Goal: Information Seeking & Learning: Find specific fact

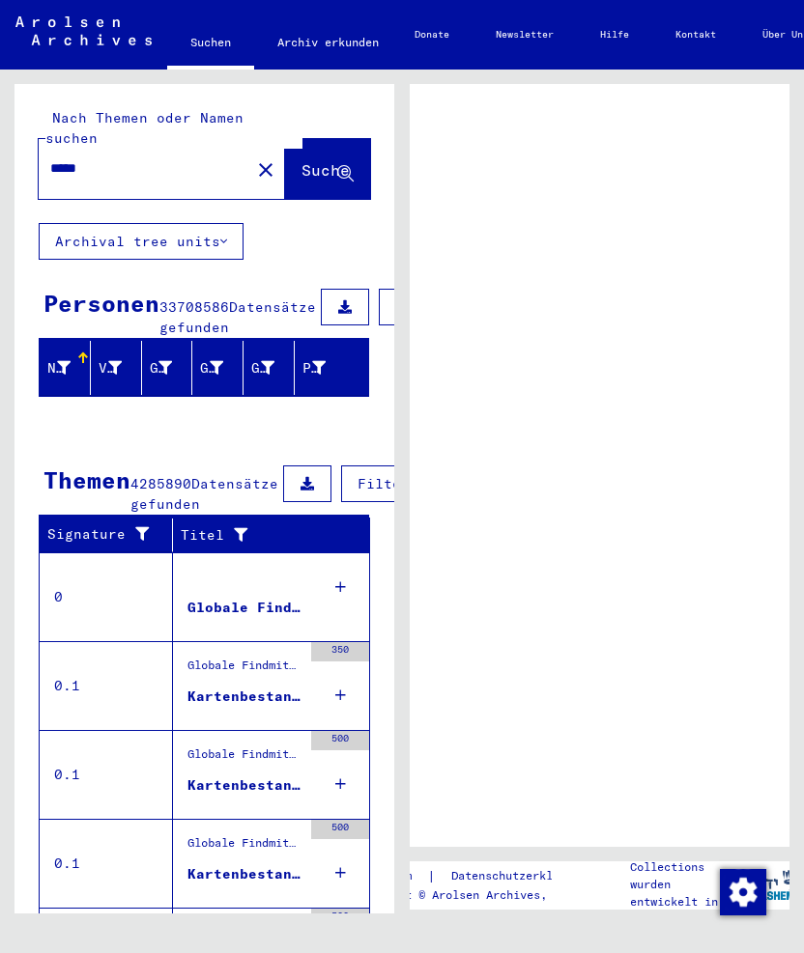
click at [254, 158] on mat-icon "close" at bounding box center [265, 169] width 23 height 23
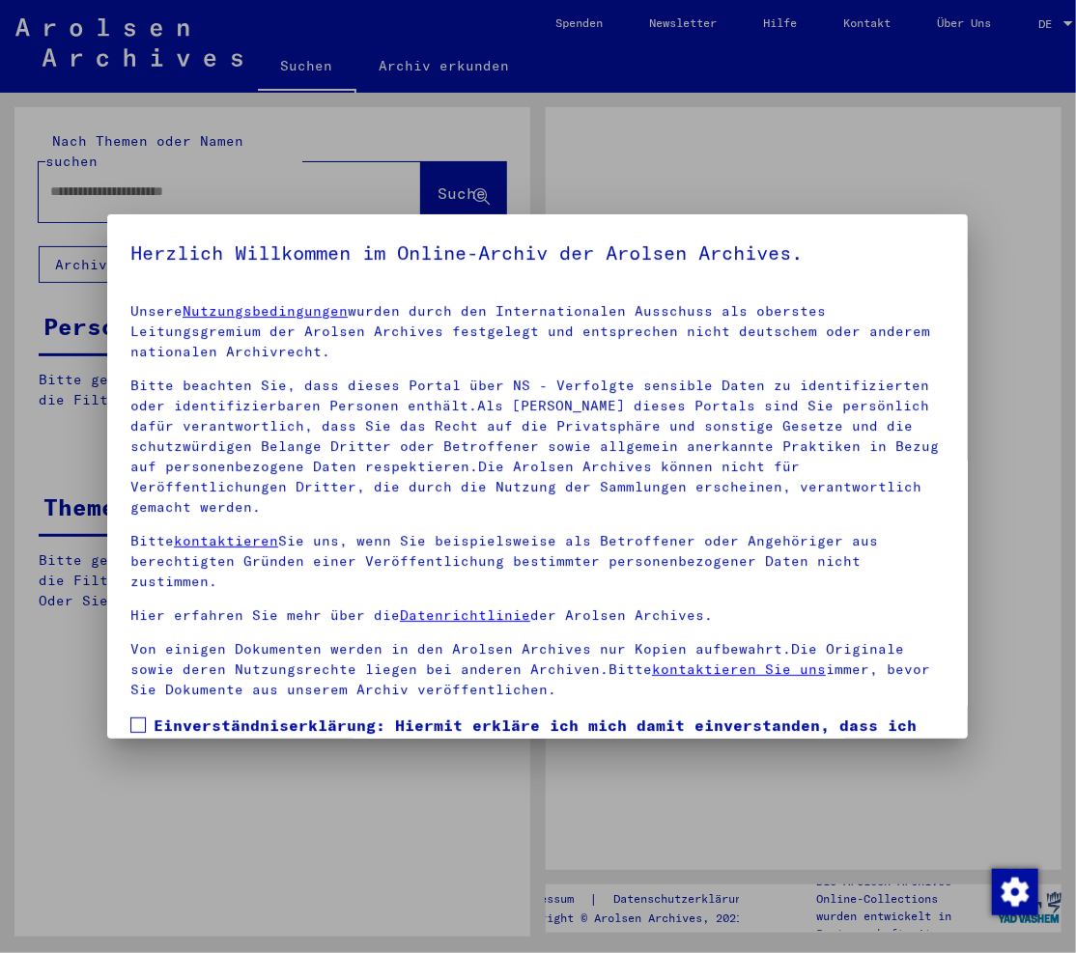
click at [352, 167] on div at bounding box center [538, 476] width 1076 height 953
type input "*****"
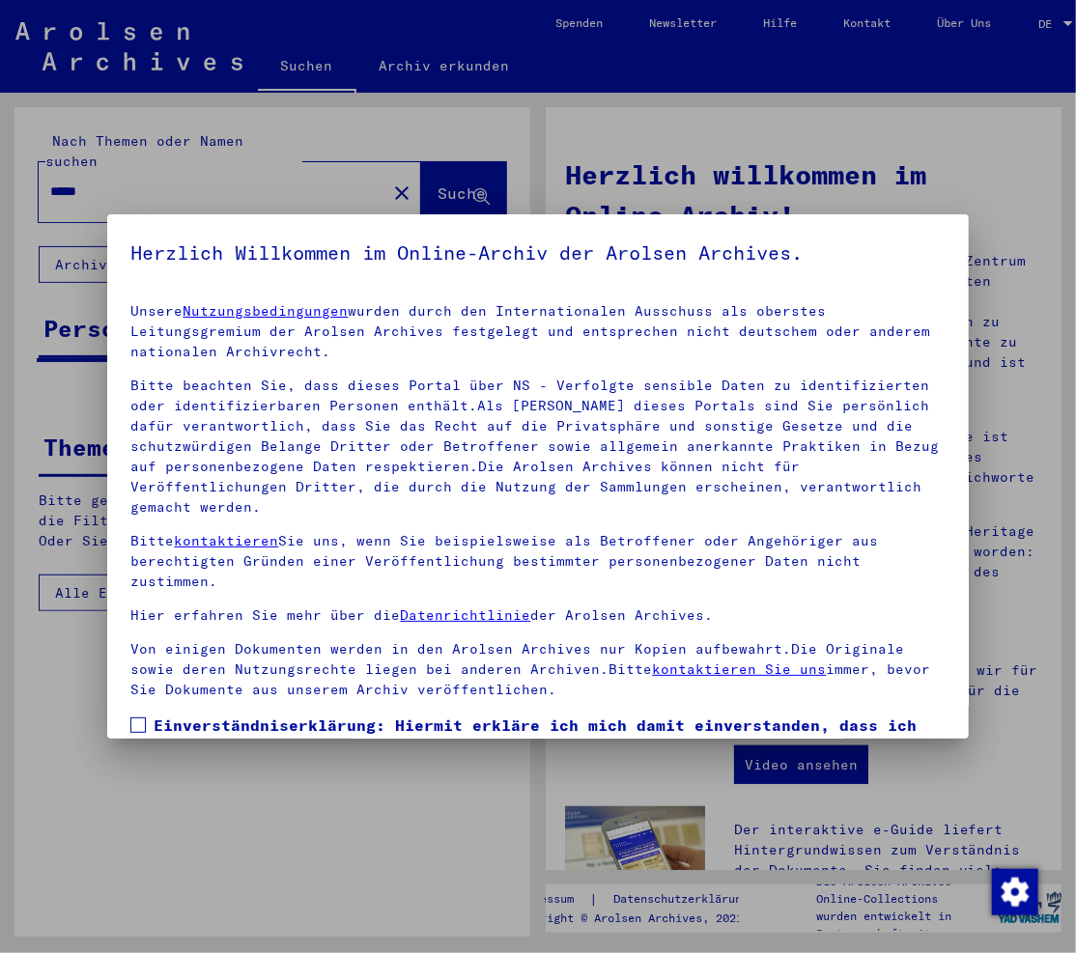
scroll to position [139, 0]
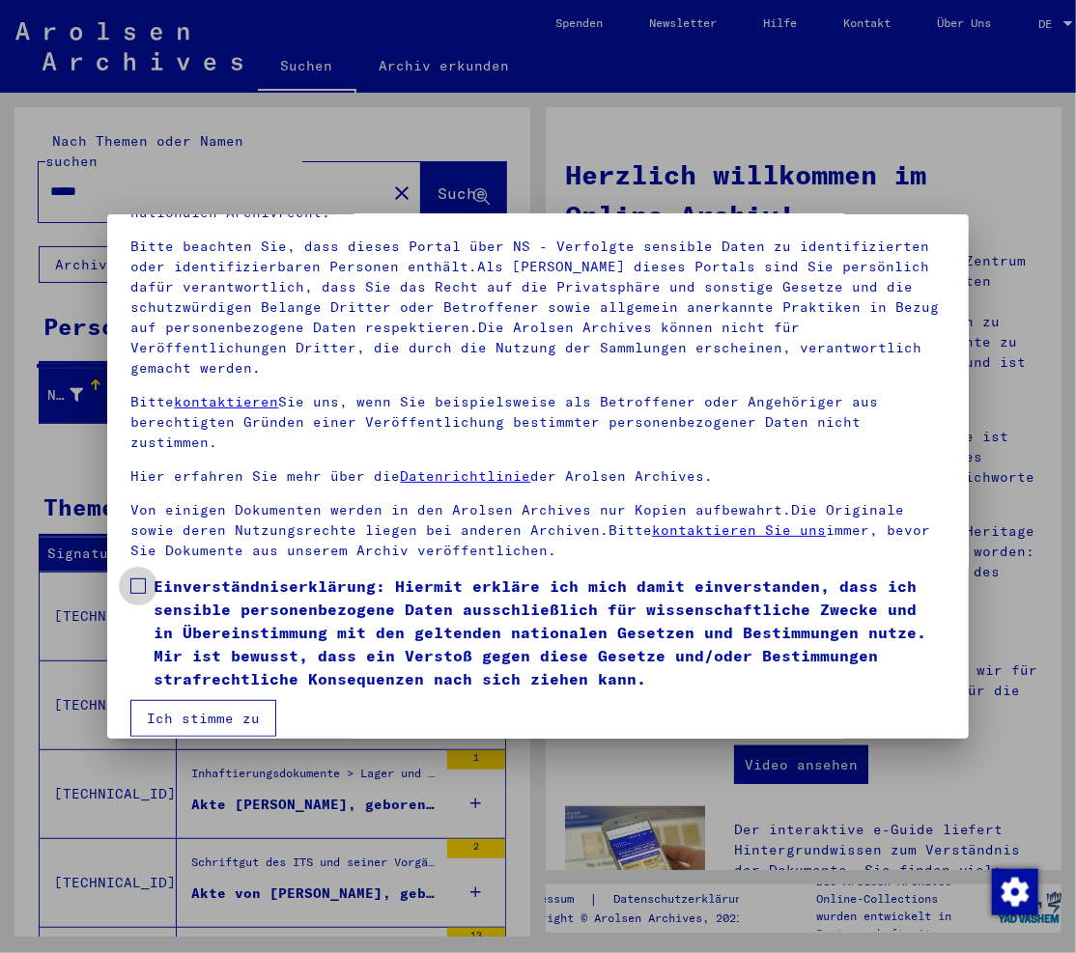
click at [140, 579] on span at bounding box center [137, 586] width 15 height 15
click at [187, 700] on button "Ich stimme zu" at bounding box center [203, 718] width 146 height 37
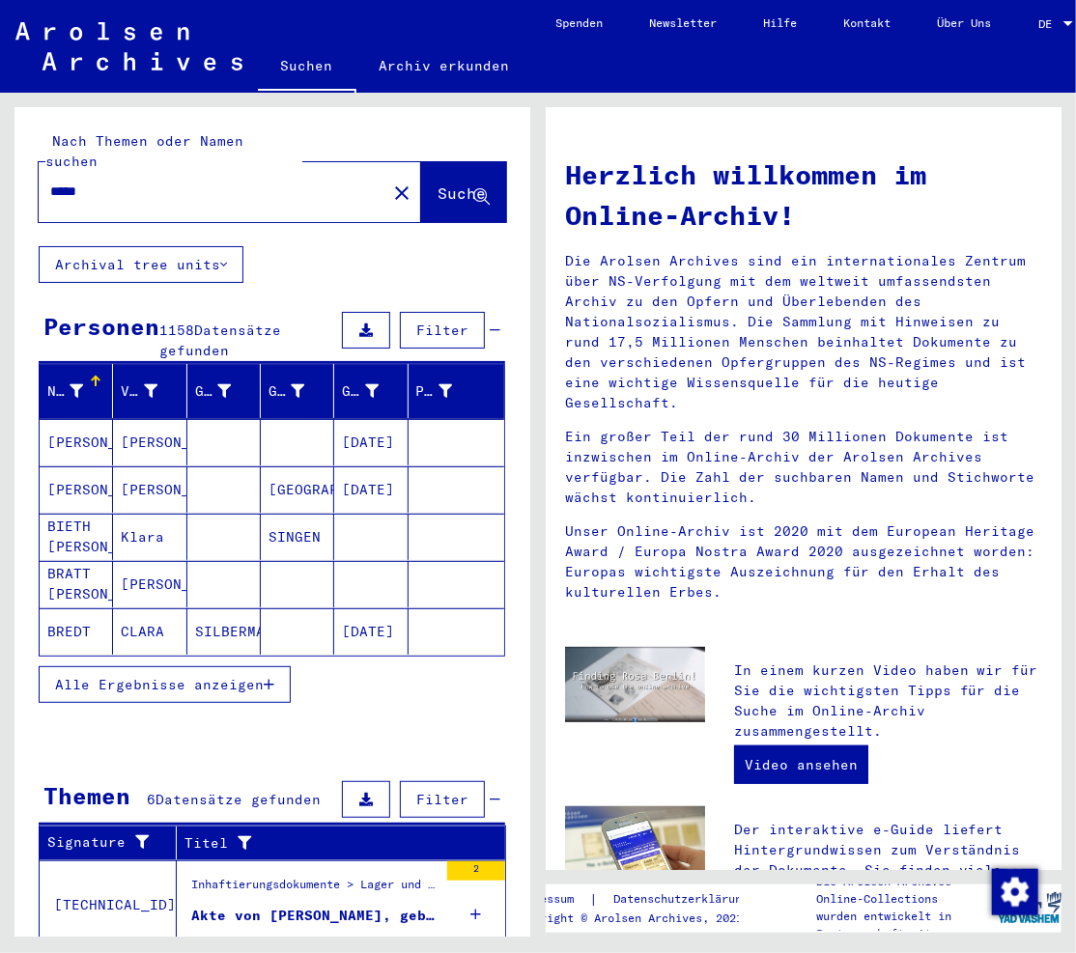
drag, startPoint x: 62, startPoint y: 162, endPoint x: -170, endPoint y: 133, distance: 233.6
click at [0, 133] on html "Suchen Archiv erkunden Spenden Newsletter Hilfe Kontakt Über Uns Suchen Archiv …" at bounding box center [538, 476] width 1076 height 953
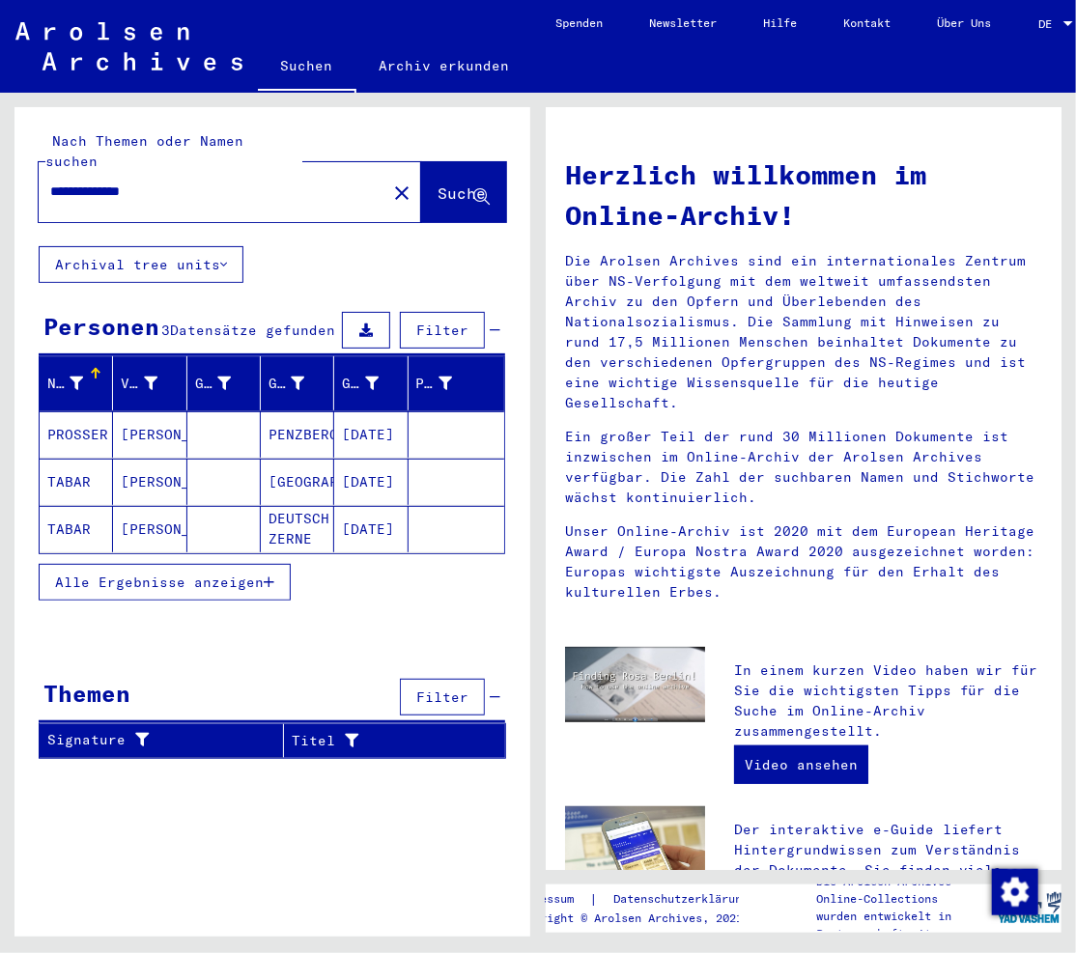
click at [150, 182] on input "**********" at bounding box center [206, 192] width 313 height 20
type input "*******"
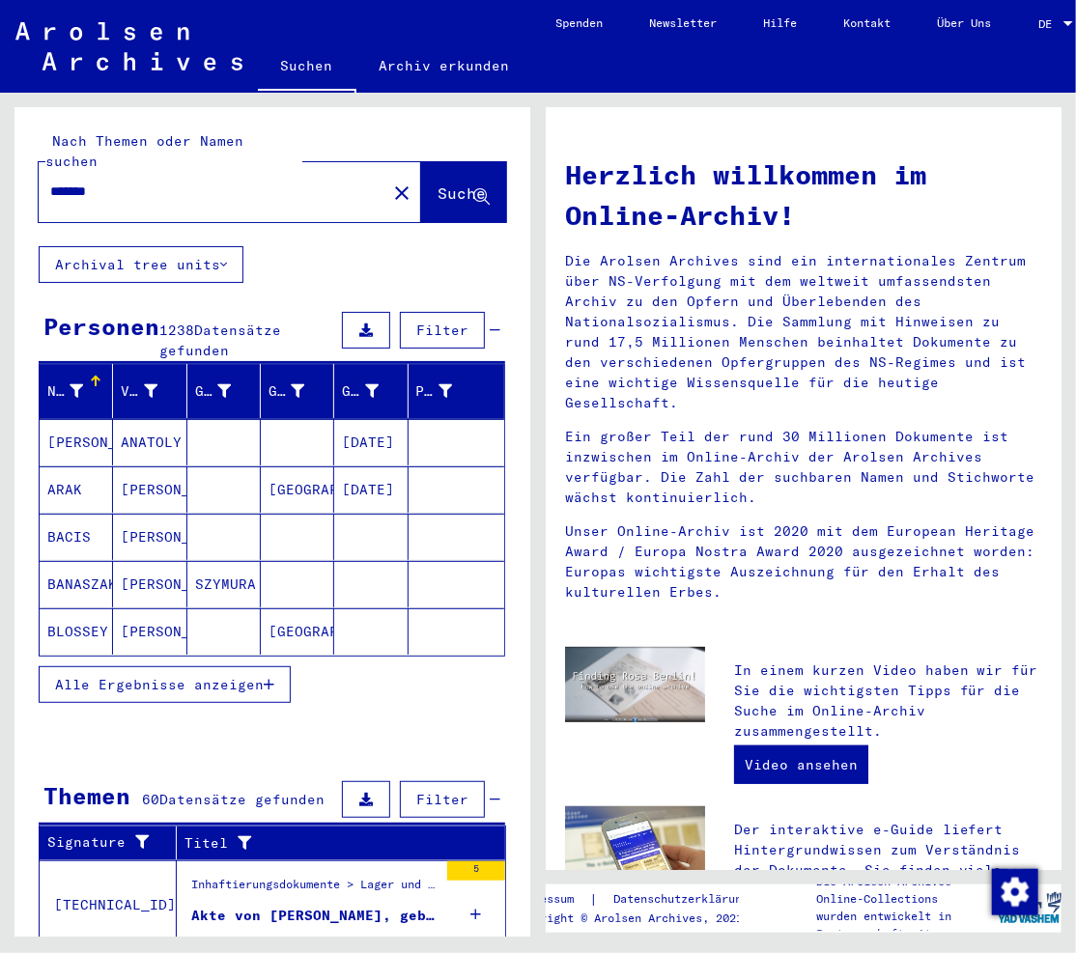
click at [211, 676] on span "Alle Ergebnisse anzeigen" at bounding box center [159, 684] width 209 height 17
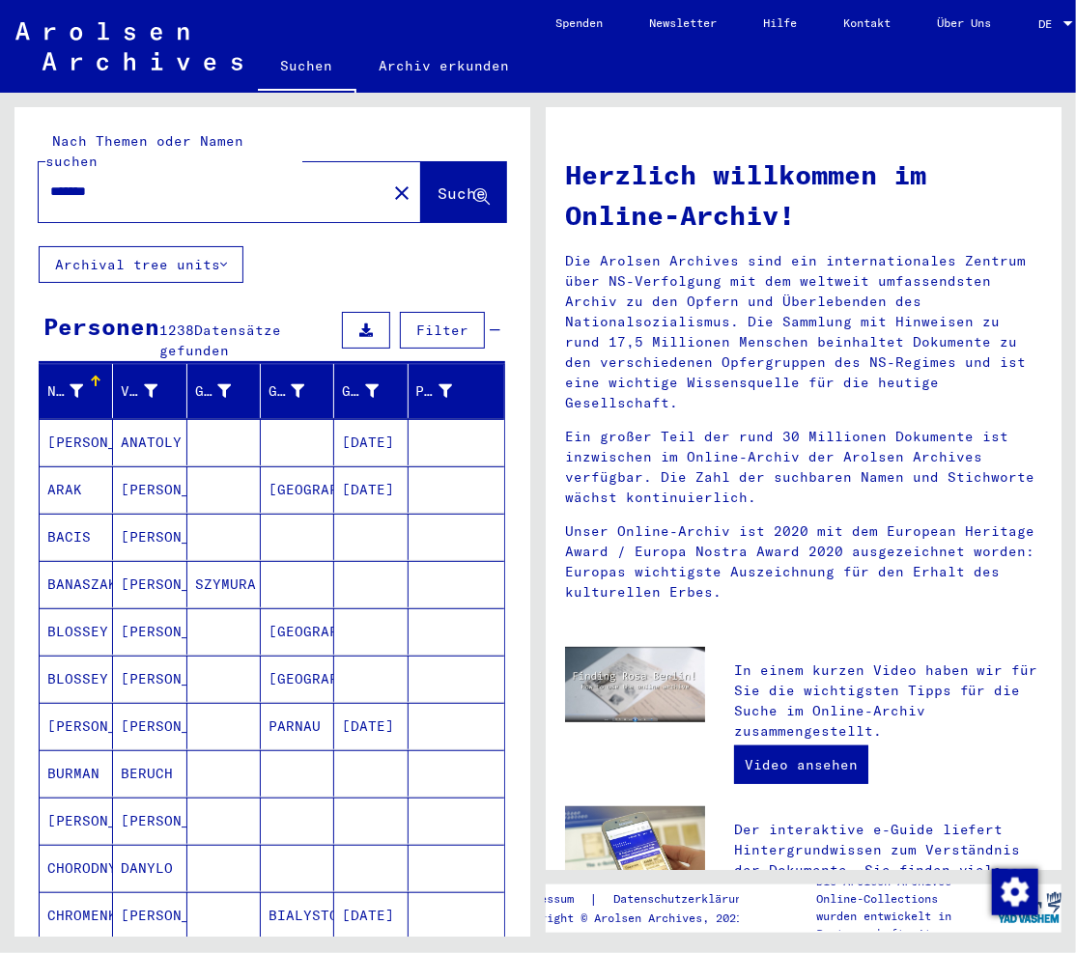
click at [95, 377] on div at bounding box center [96, 382] width 2 height 10
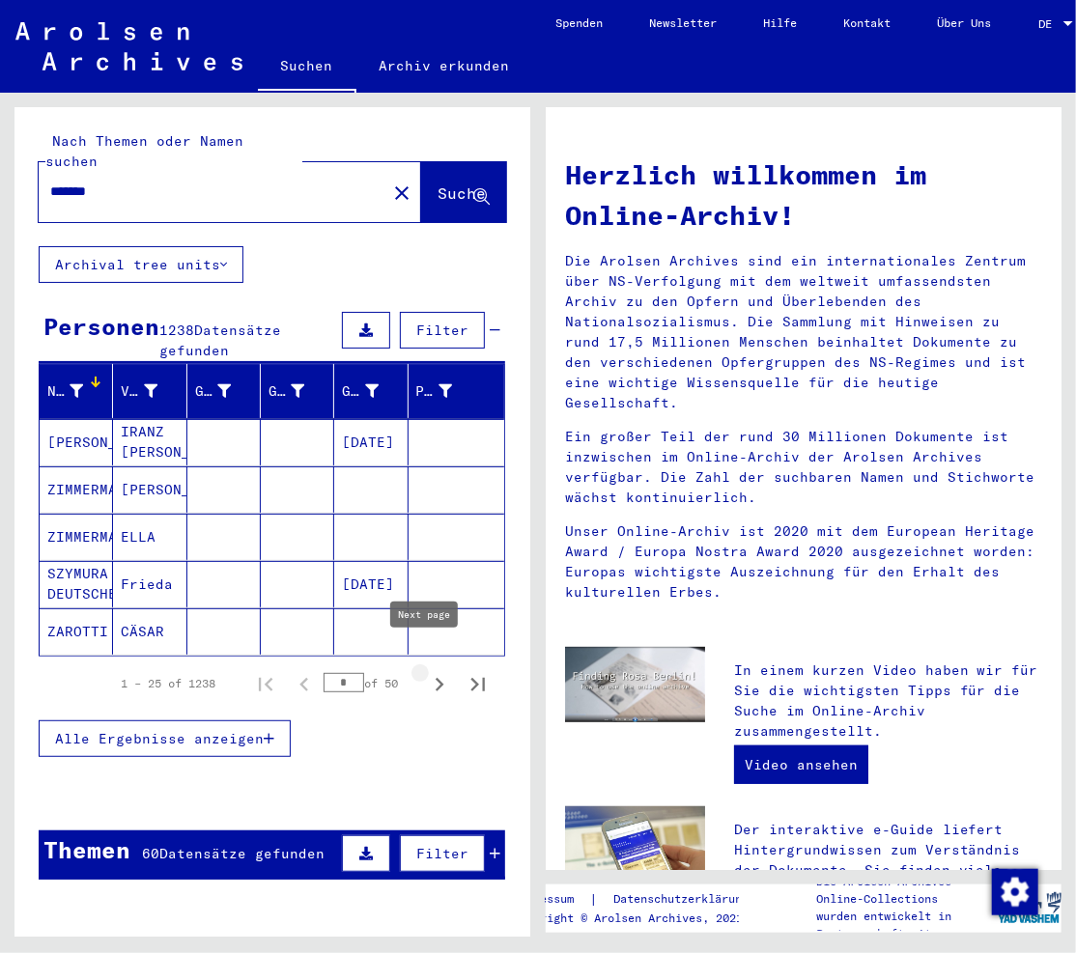
click at [436, 678] on icon "Next page" at bounding box center [440, 685] width 9 height 14
type input "*"
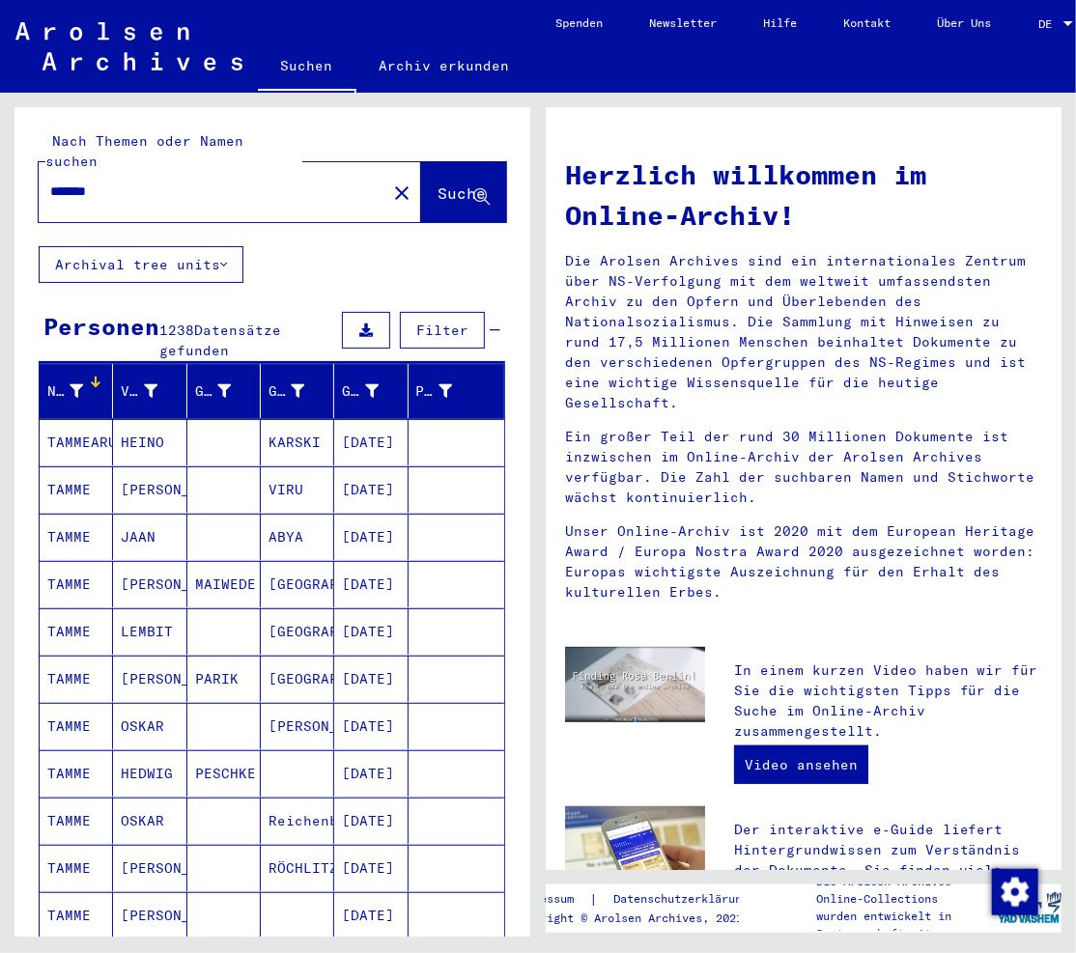
click at [390, 182] on mat-icon "close" at bounding box center [401, 193] width 23 height 23
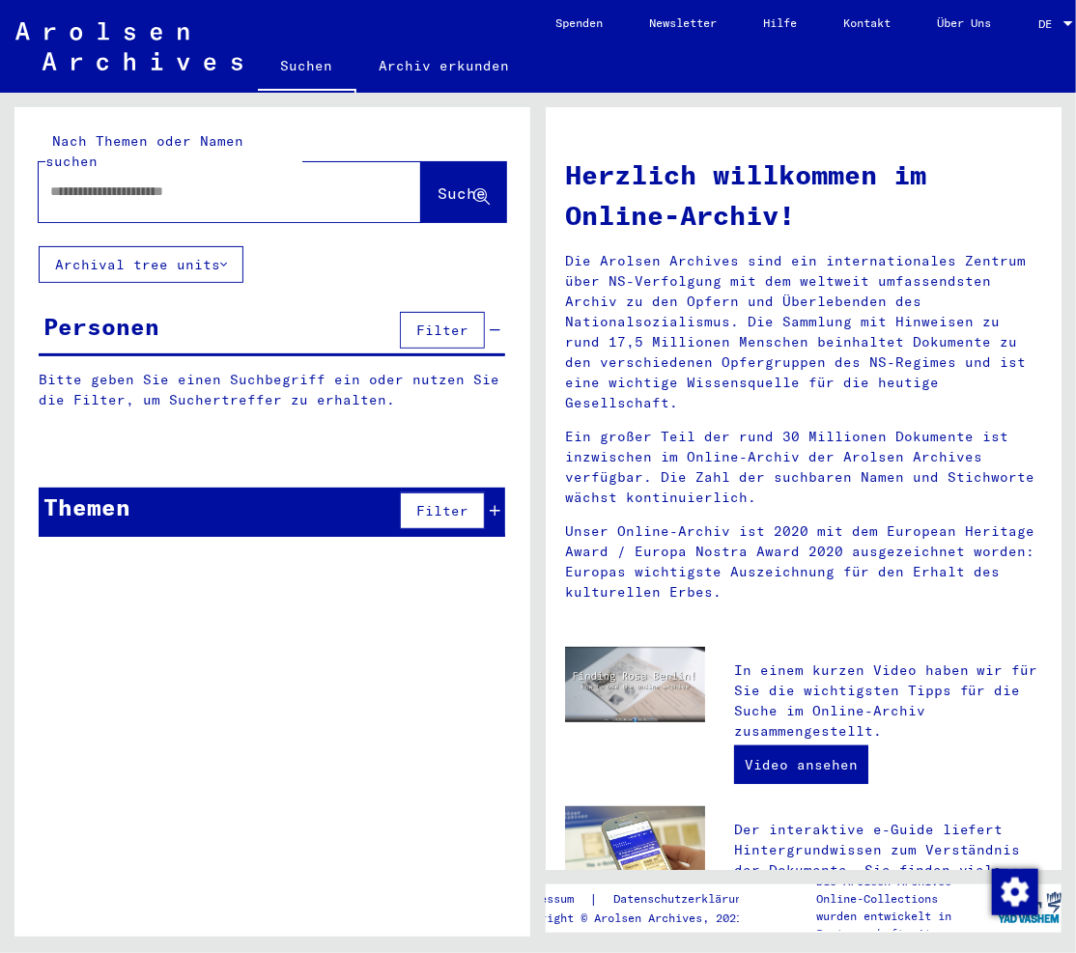
click at [211, 182] on input "text" at bounding box center [206, 192] width 313 height 20
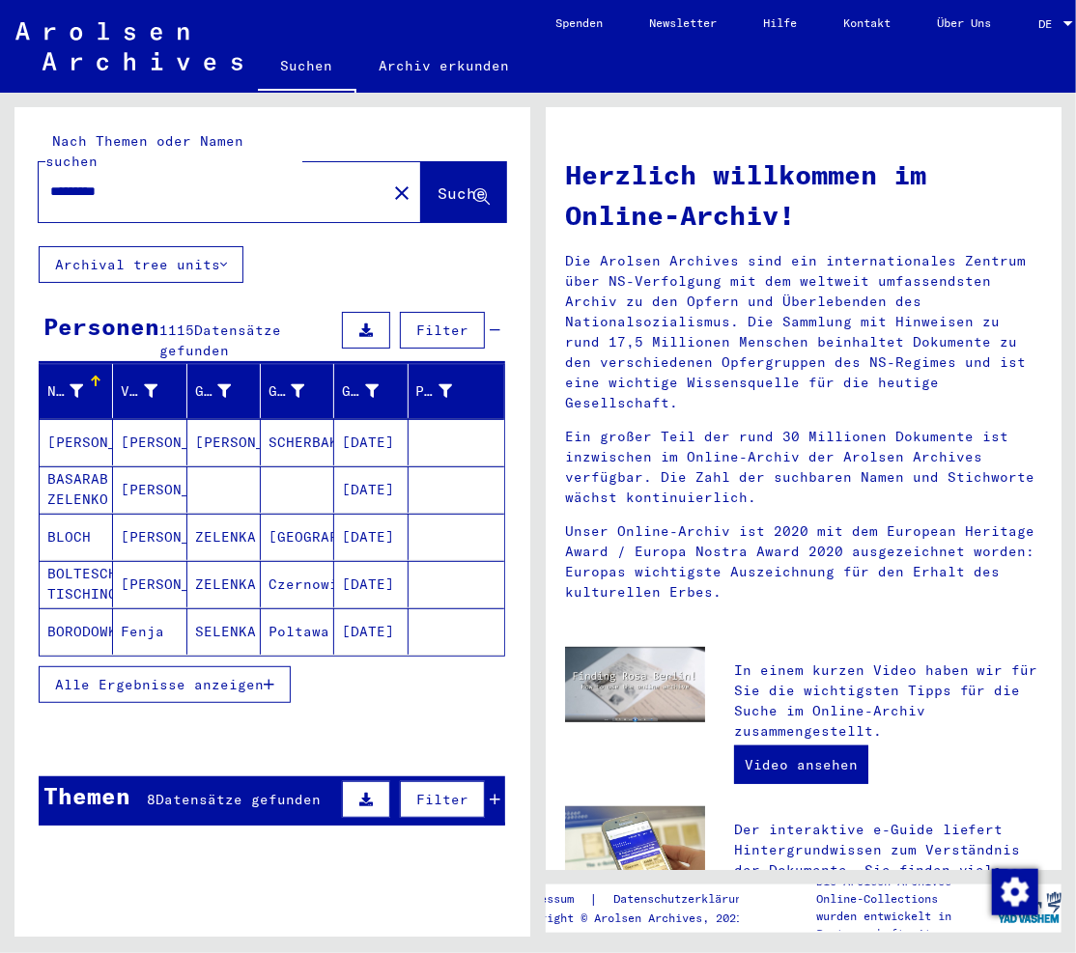
click at [91, 376] on div at bounding box center [94, 379] width 6 height 6
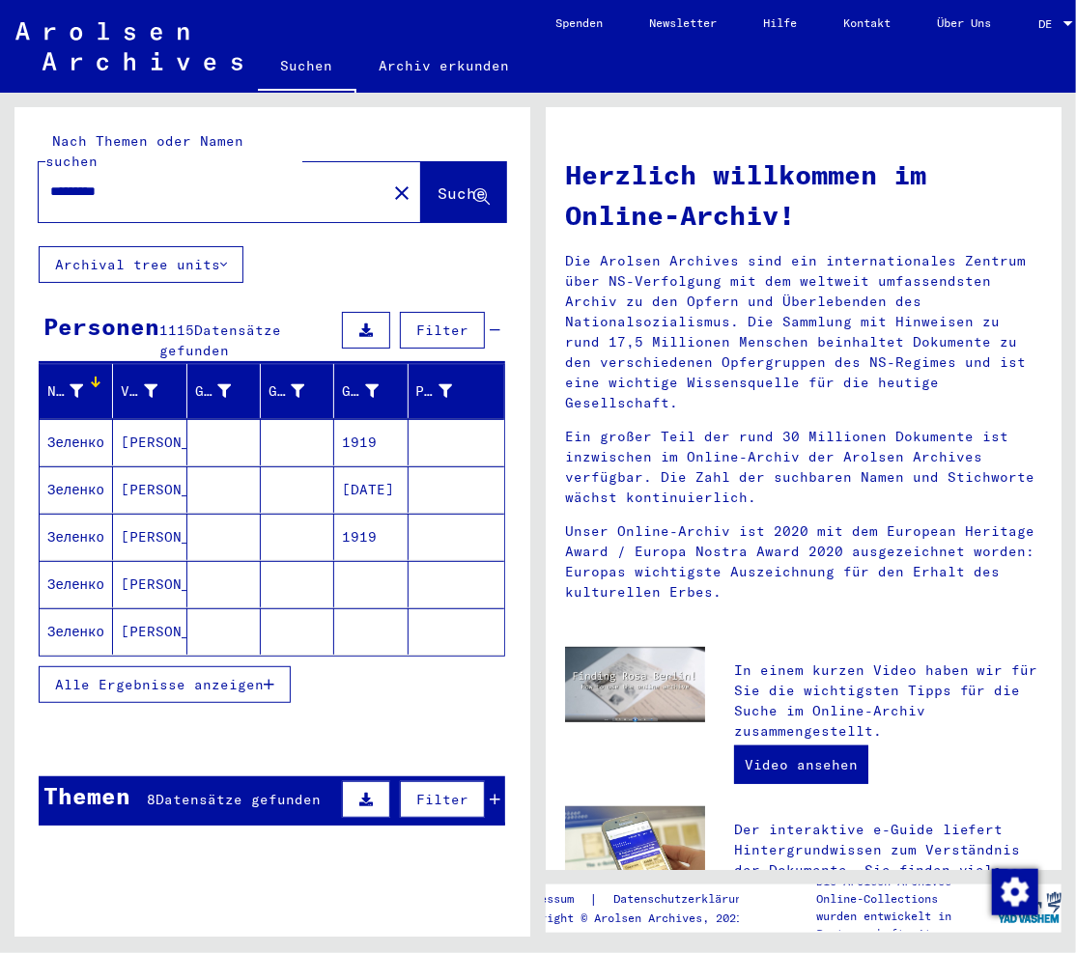
drag, startPoint x: 157, startPoint y: 168, endPoint x: -255, endPoint y: 116, distance: 415.7
click at [0, 116] on html "Suchen Archiv erkunden Spenden Newsletter Hilfe Kontakt Über Uns Suchen Archiv …" at bounding box center [538, 476] width 1076 height 953
type input "*****"
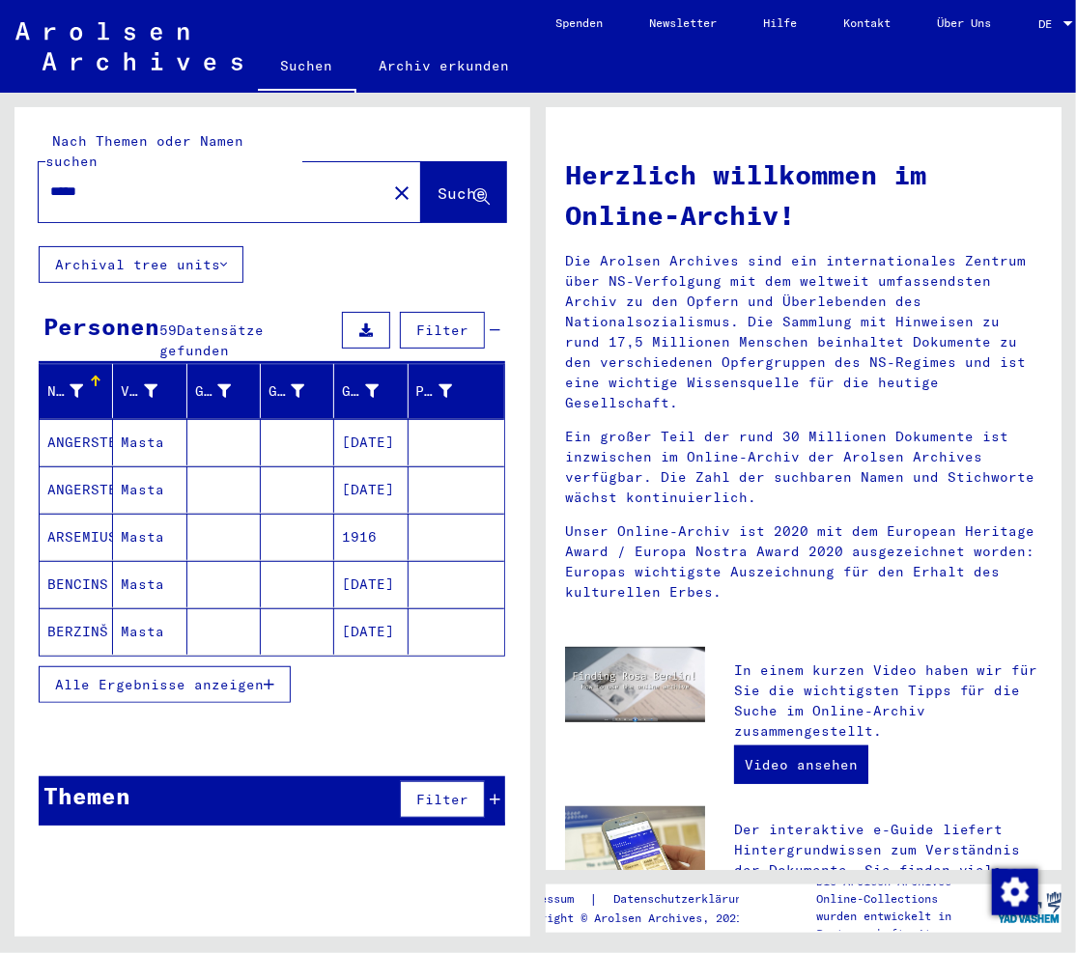
click at [178, 676] on span "Alle Ergebnisse anzeigen" at bounding box center [159, 684] width 209 height 17
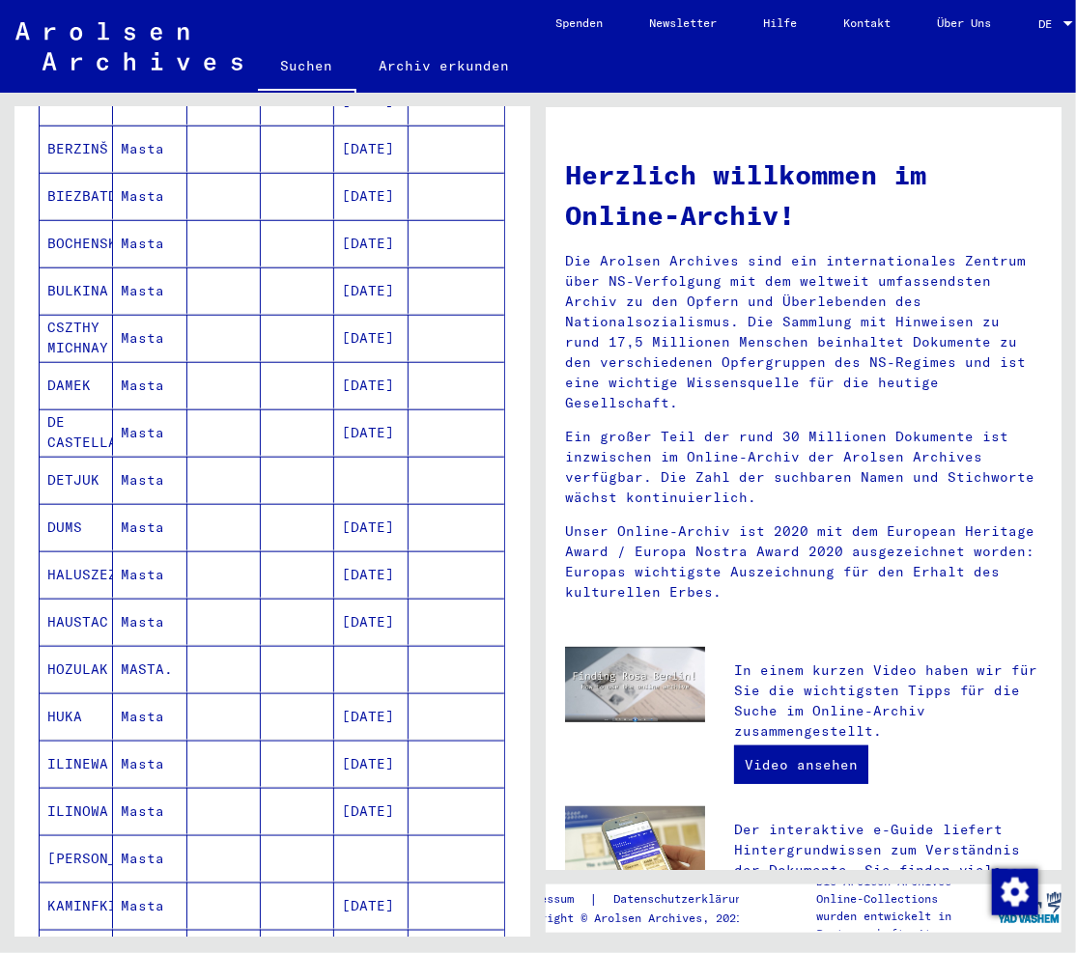
scroll to position [881, 0]
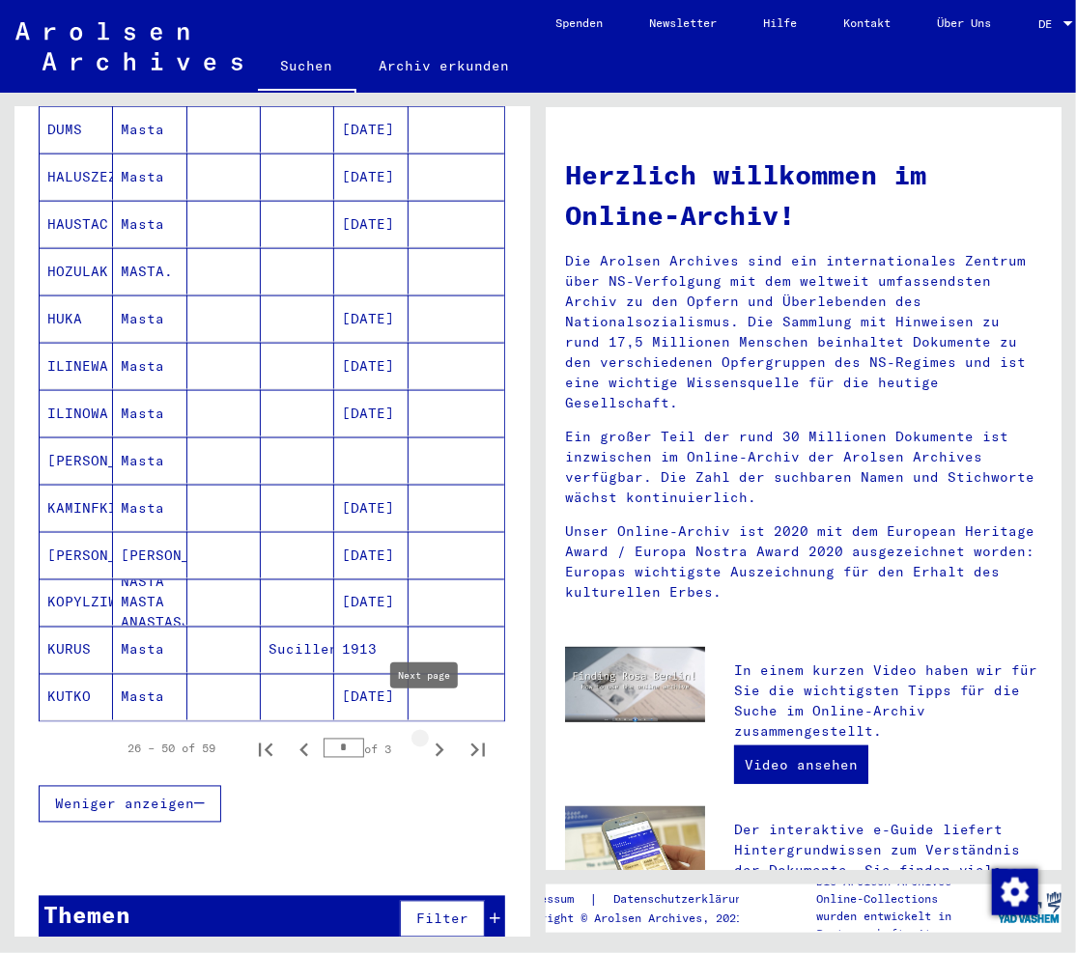
click at [428, 737] on icon "Next page" at bounding box center [439, 750] width 27 height 27
type input "*"
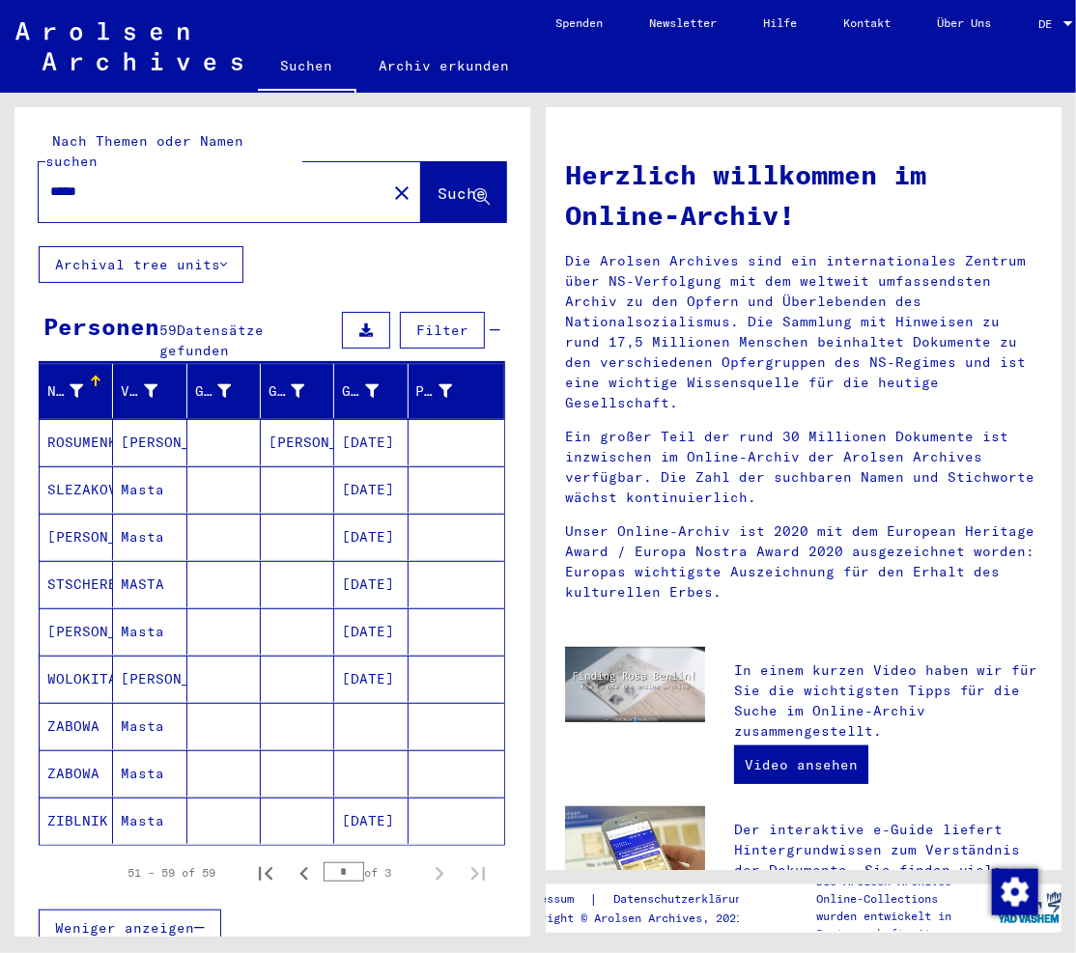
scroll to position [0, 0]
click at [390, 182] on mat-icon "close" at bounding box center [401, 193] width 23 height 23
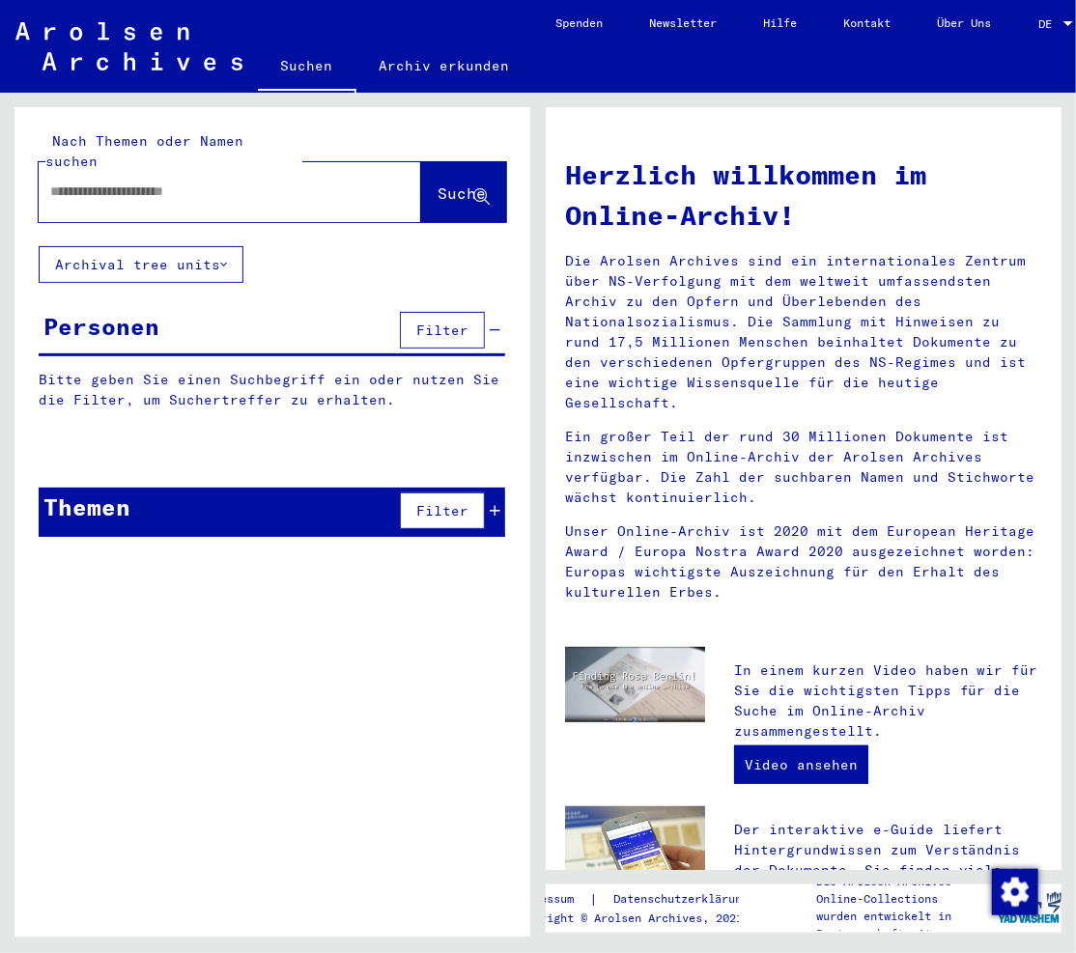
click at [148, 182] on input "text" at bounding box center [206, 192] width 313 height 20
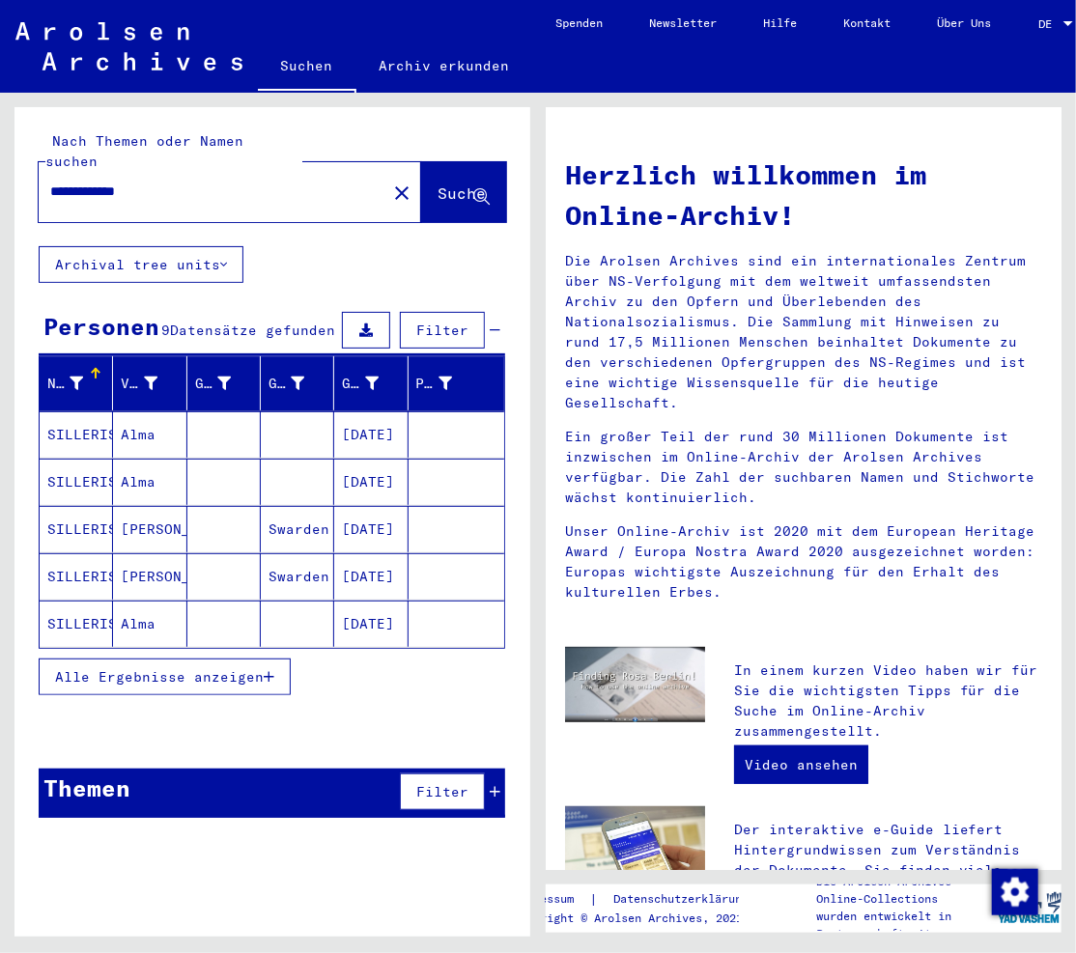
click at [136, 459] on mat-cell "Alma" at bounding box center [149, 482] width 73 height 46
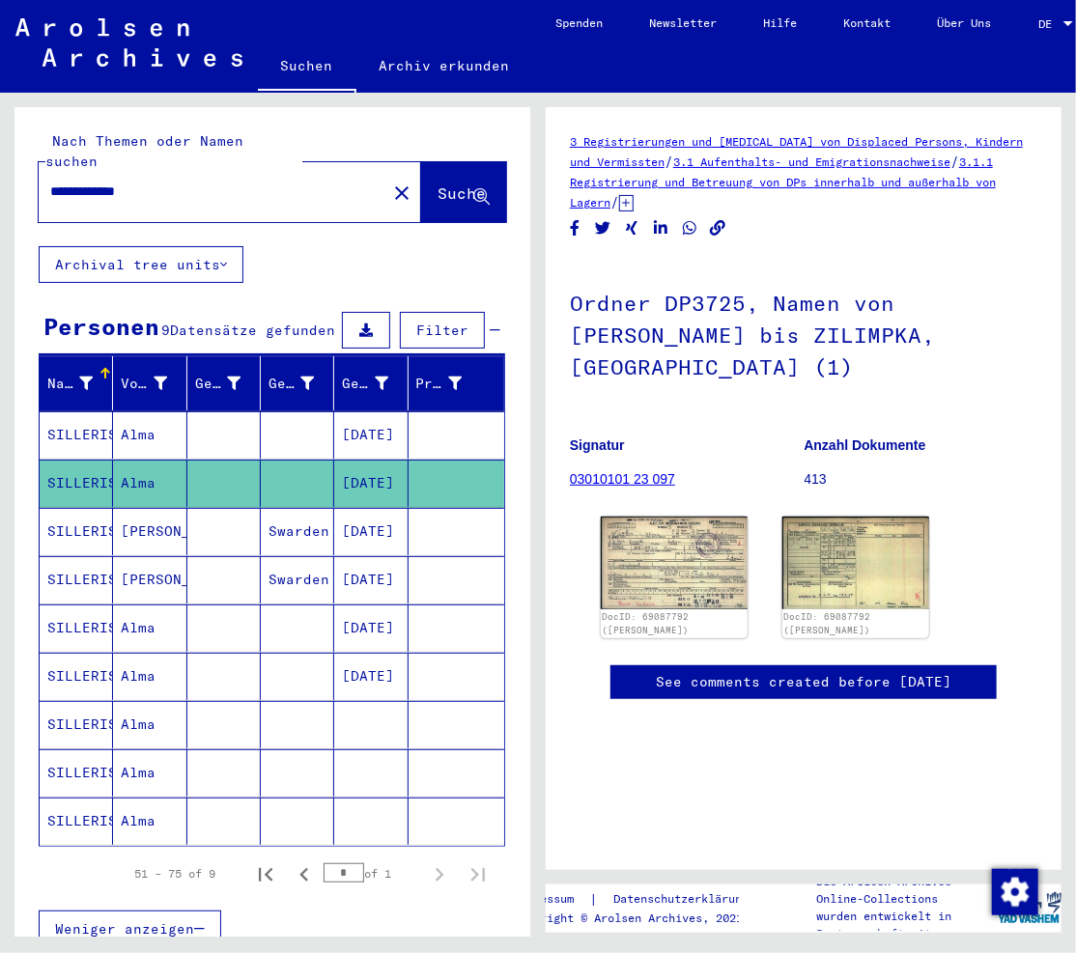
click at [135, 417] on mat-cell "Alma" at bounding box center [149, 434] width 73 height 47
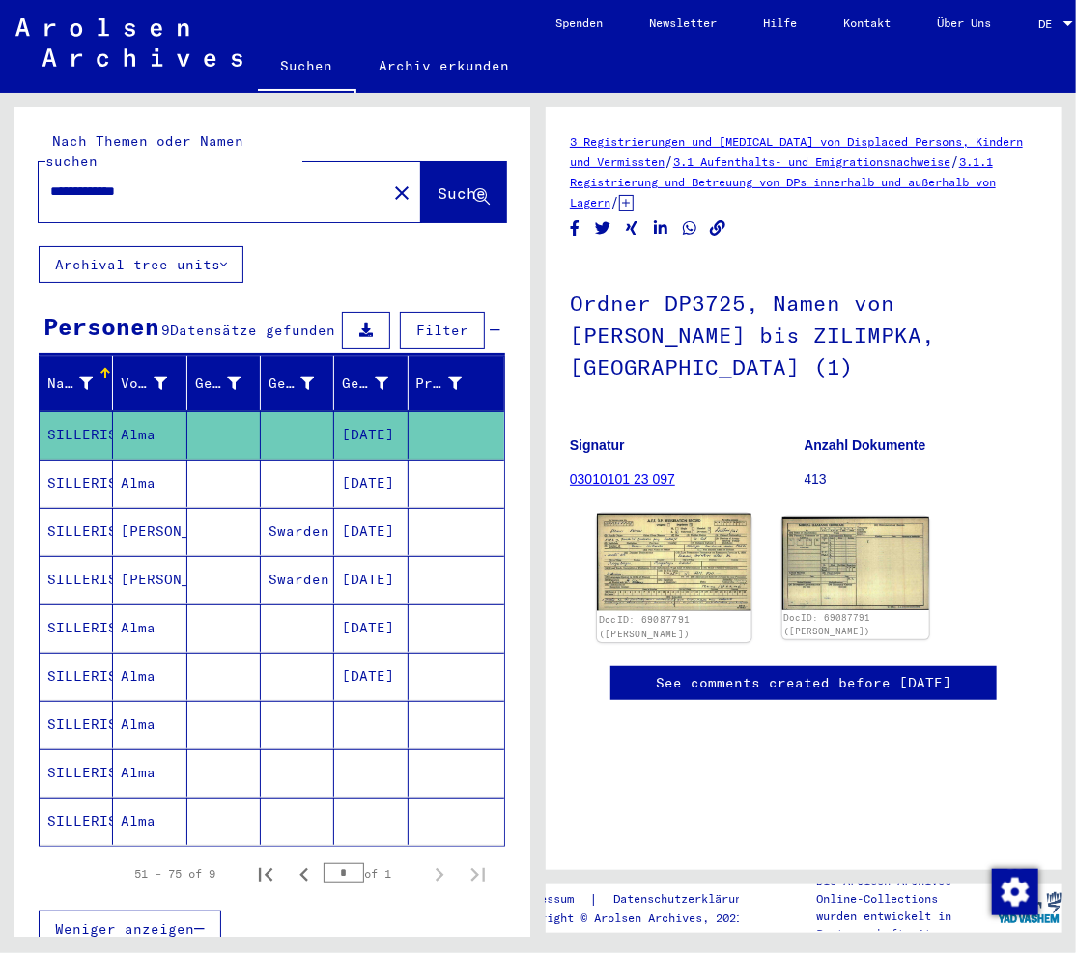
click at [663, 536] on img at bounding box center [674, 562] width 155 height 97
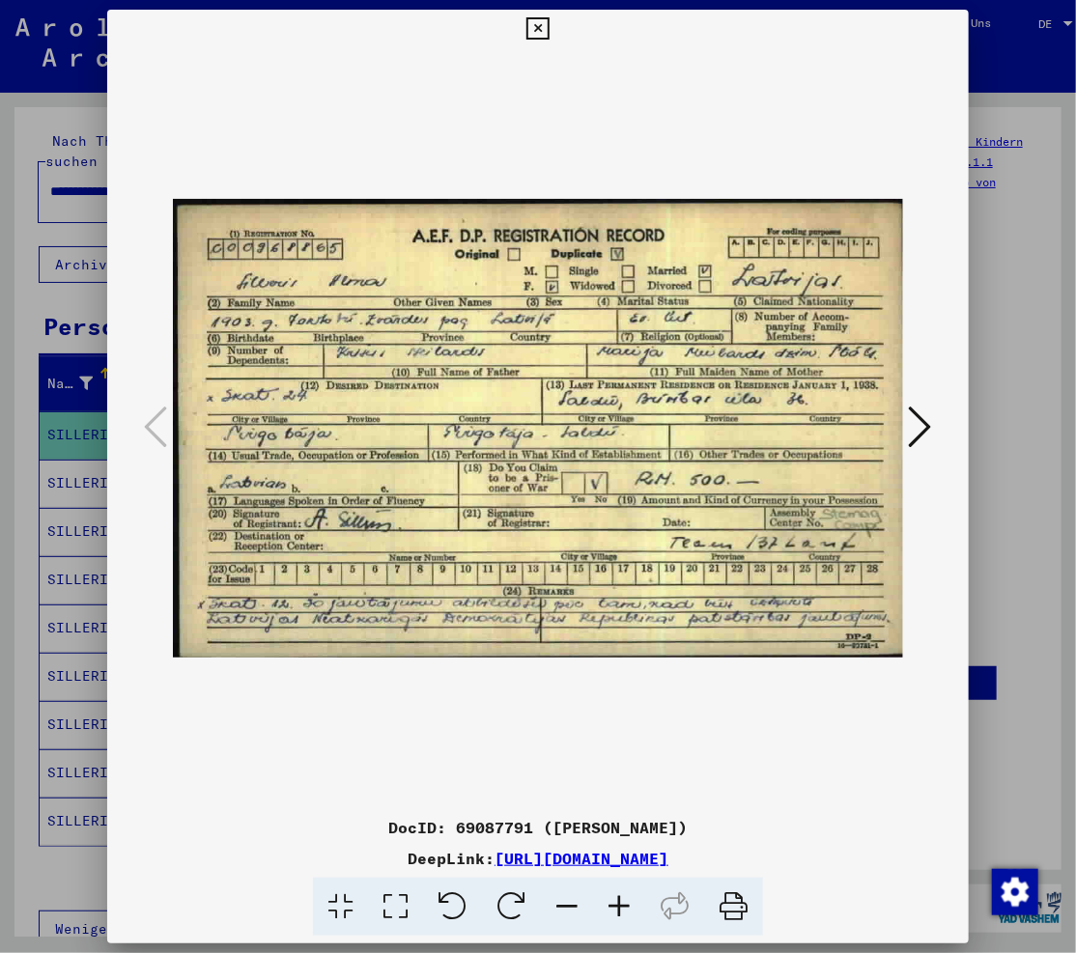
click at [534, 29] on icon at bounding box center [537, 28] width 22 height 23
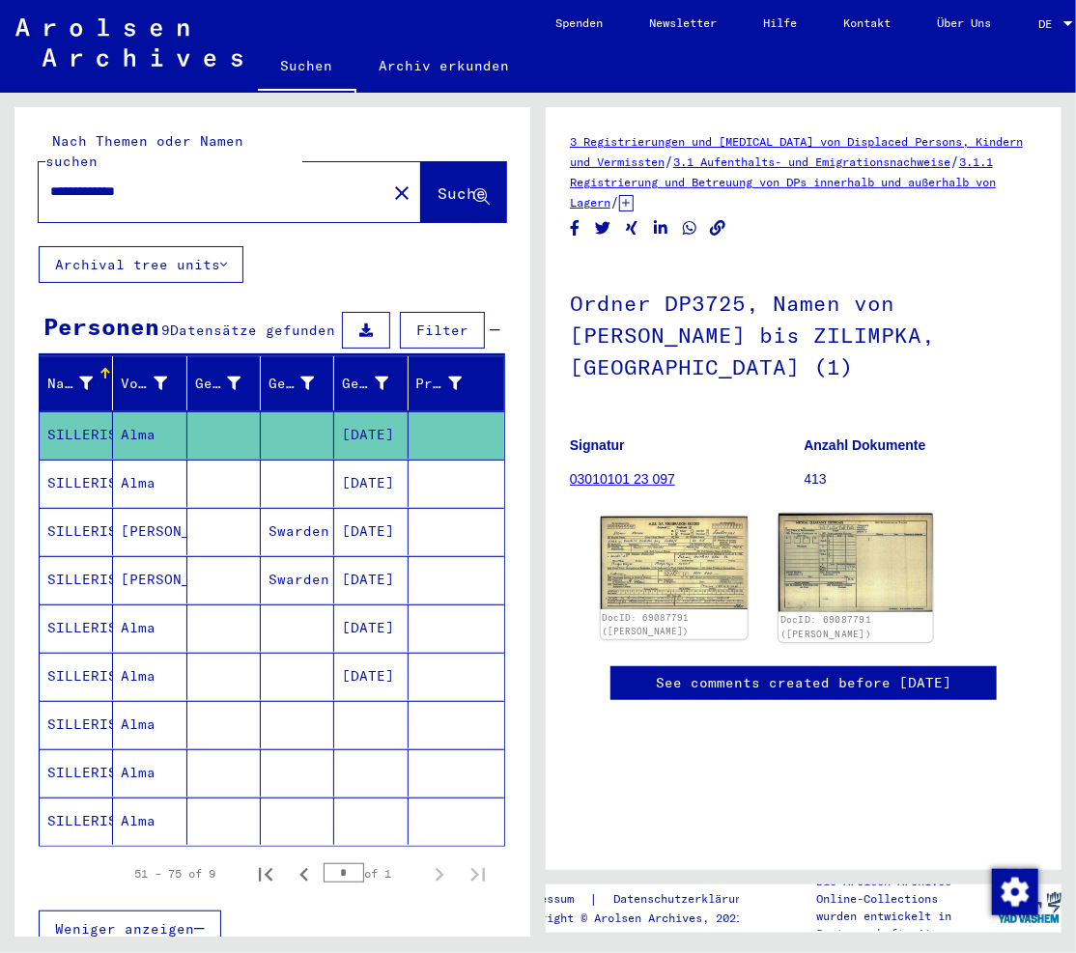
click at [803, 533] on img at bounding box center [855, 563] width 155 height 98
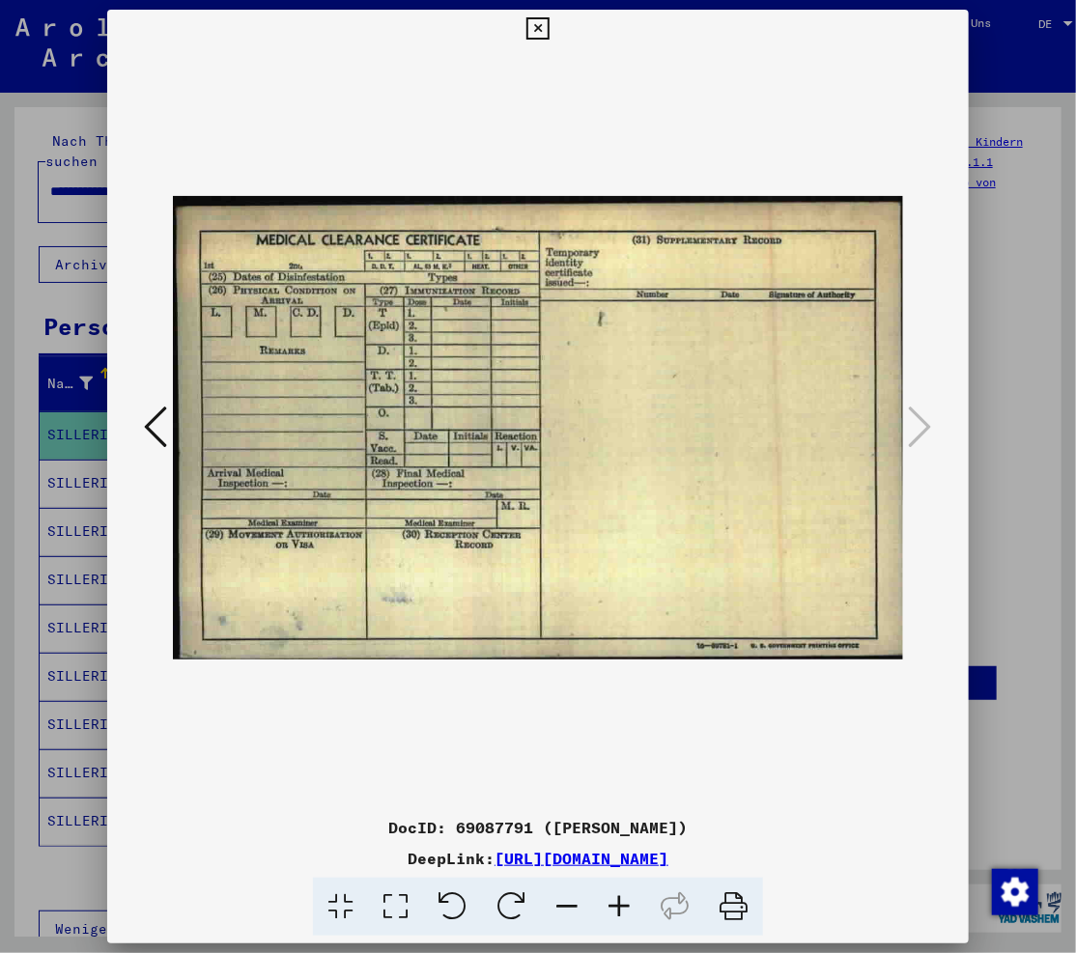
click at [151, 416] on icon at bounding box center [155, 427] width 23 height 46
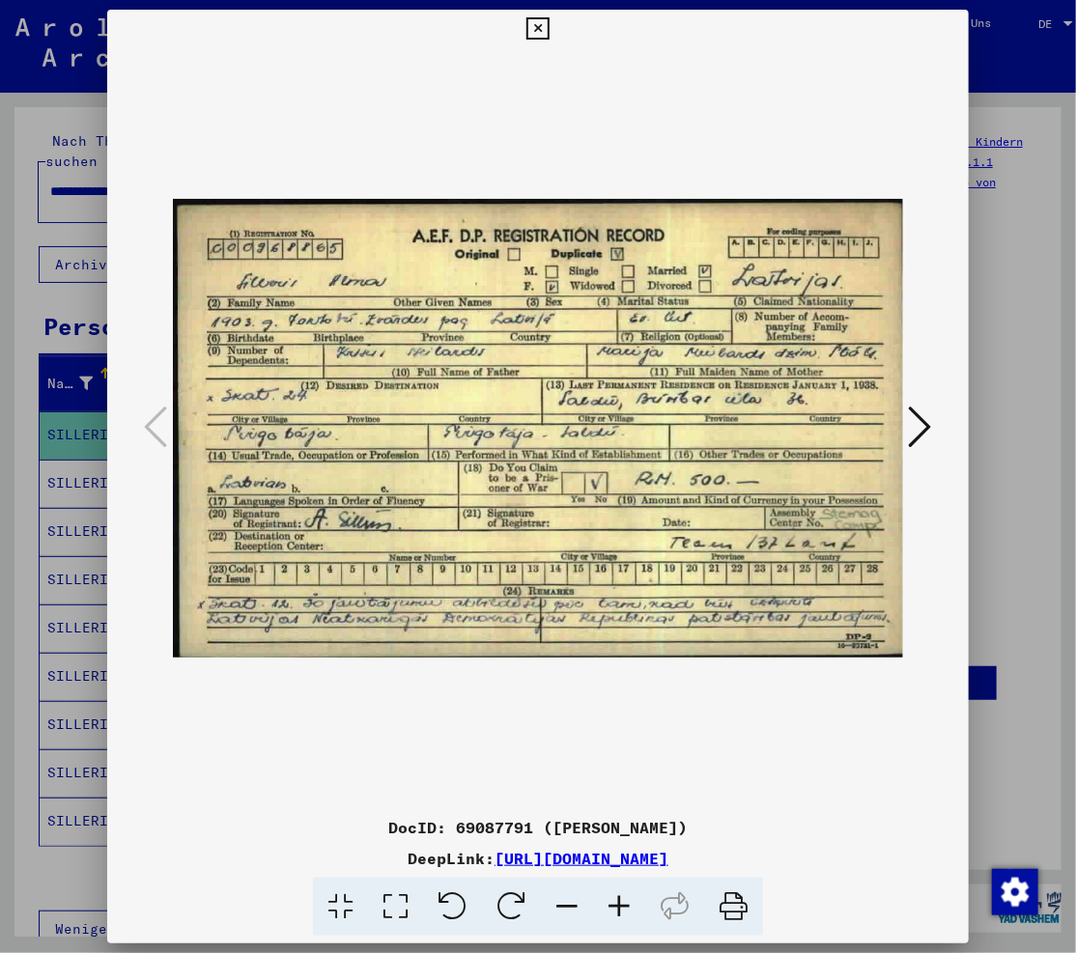
click at [543, 26] on icon at bounding box center [537, 28] width 22 height 23
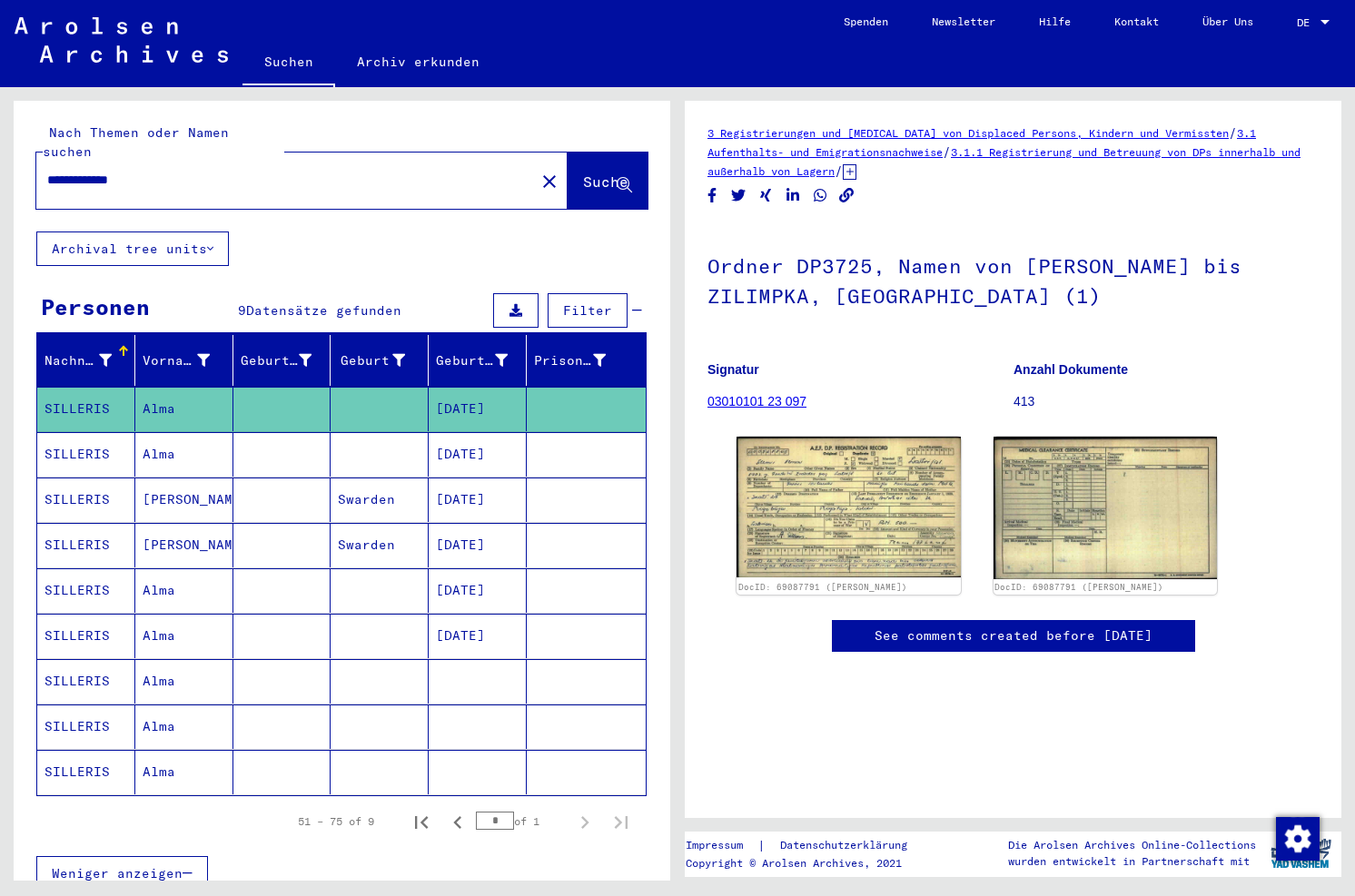
click at [94, 435] on mat-cell "SILLERIS" at bounding box center [87, 454] width 98 height 44
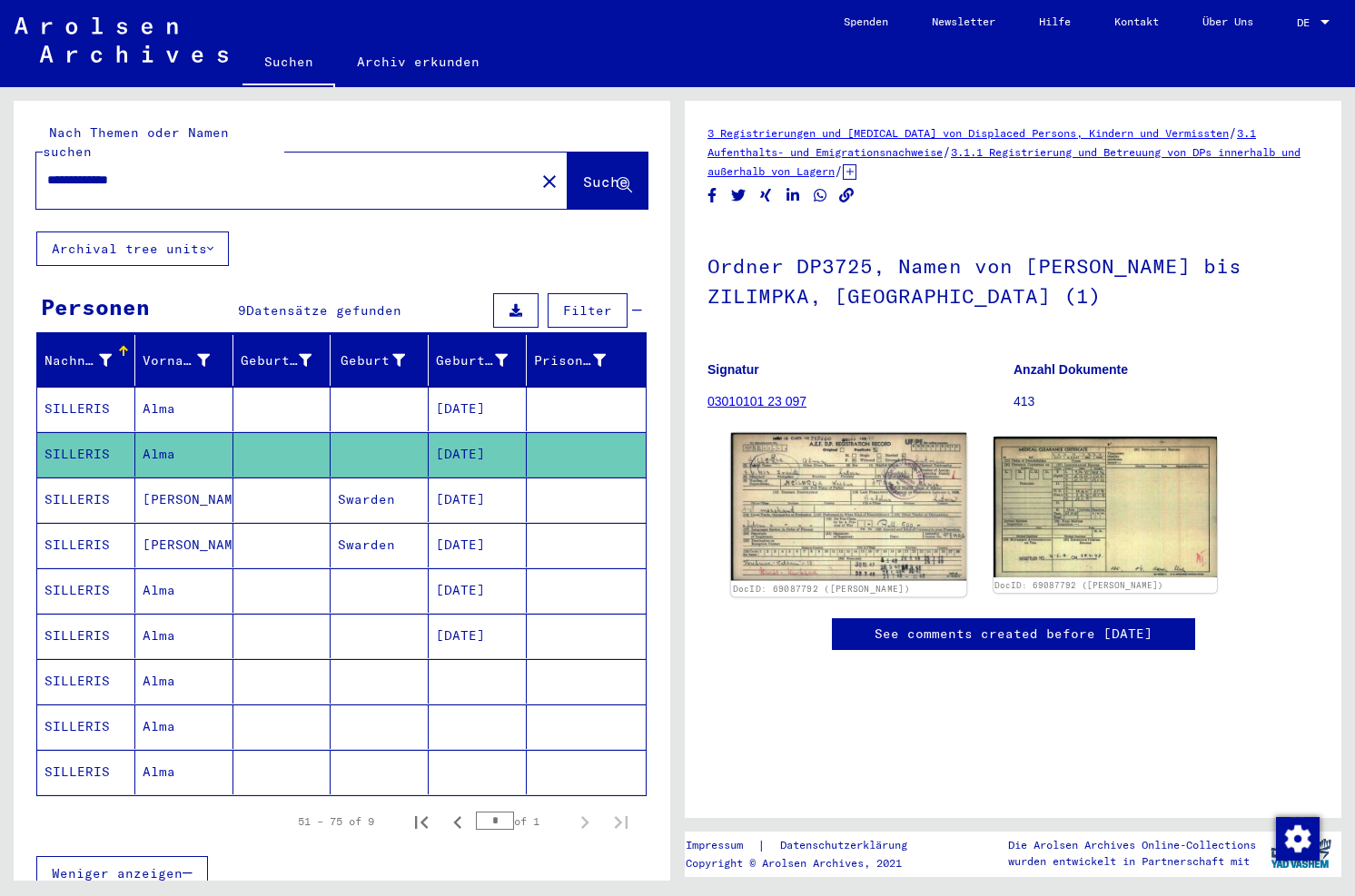
click at [755, 514] on img at bounding box center [849, 507] width 235 height 148
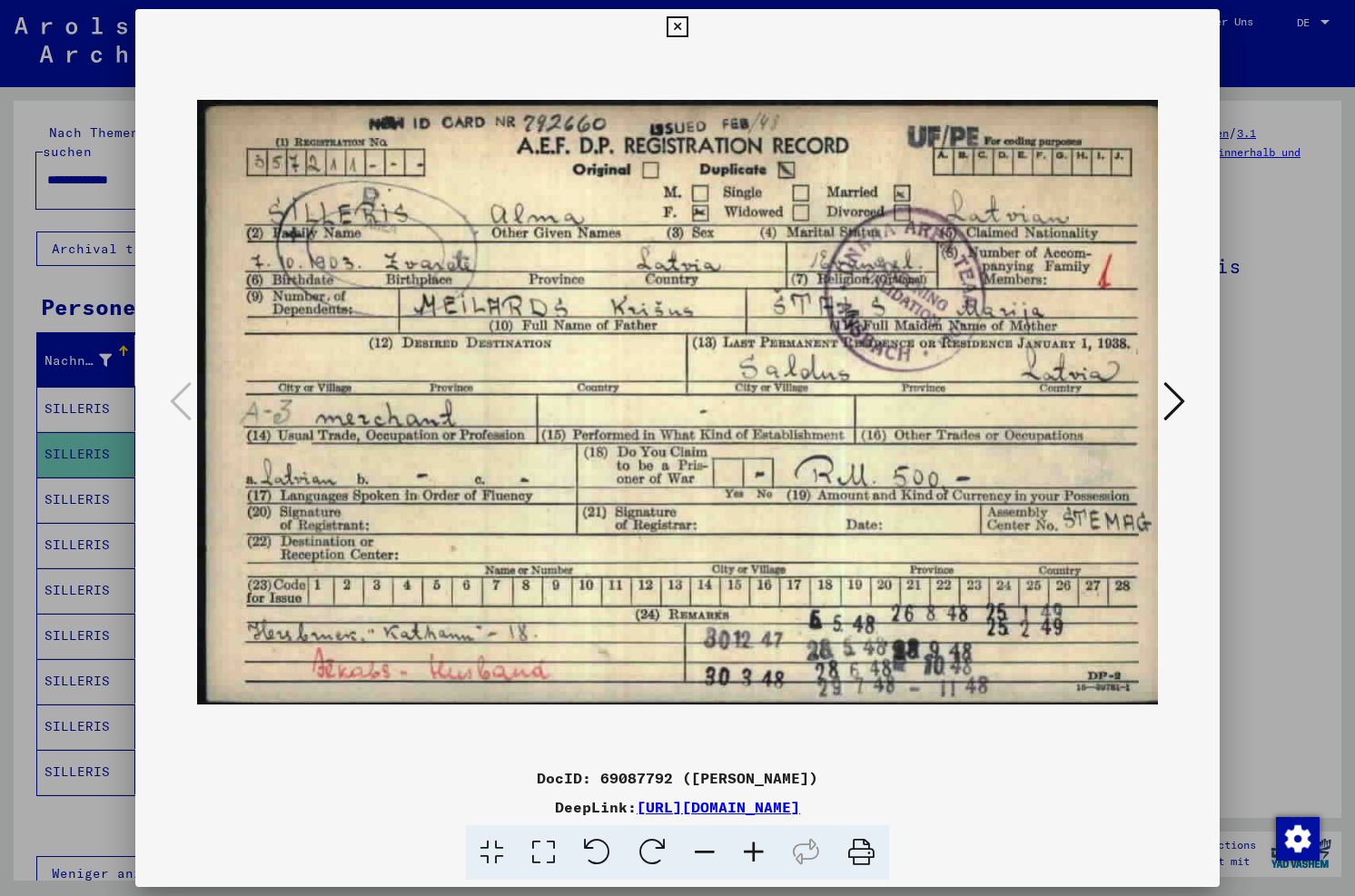
click at [676, 30] on icon at bounding box center [677, 26] width 21 height 22
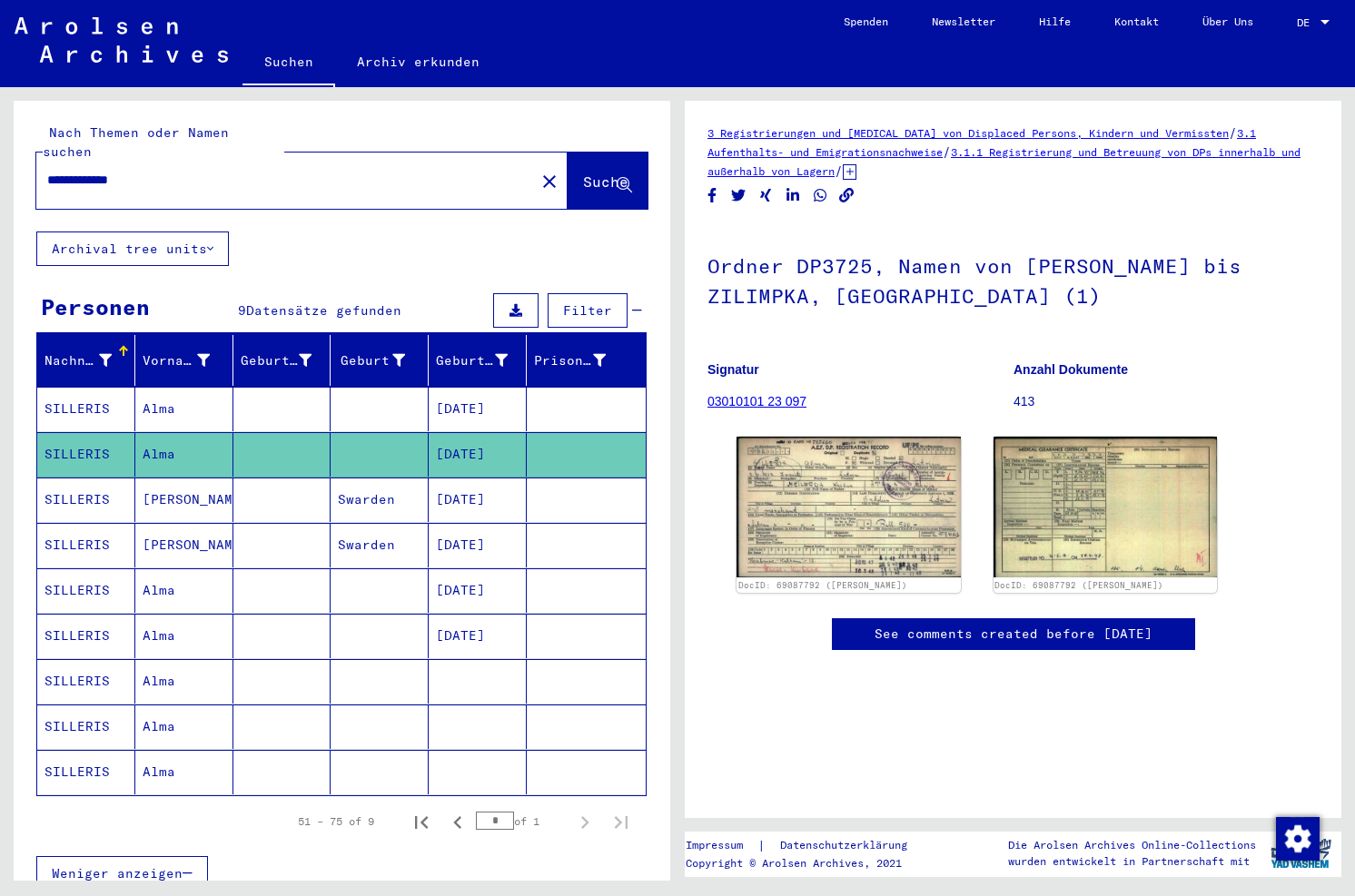
drag, startPoint x: 195, startPoint y: 148, endPoint x: -276, endPoint y: 130, distance: 471.3
click at [0, 130] on html "**********" at bounding box center [677, 448] width 1355 height 896
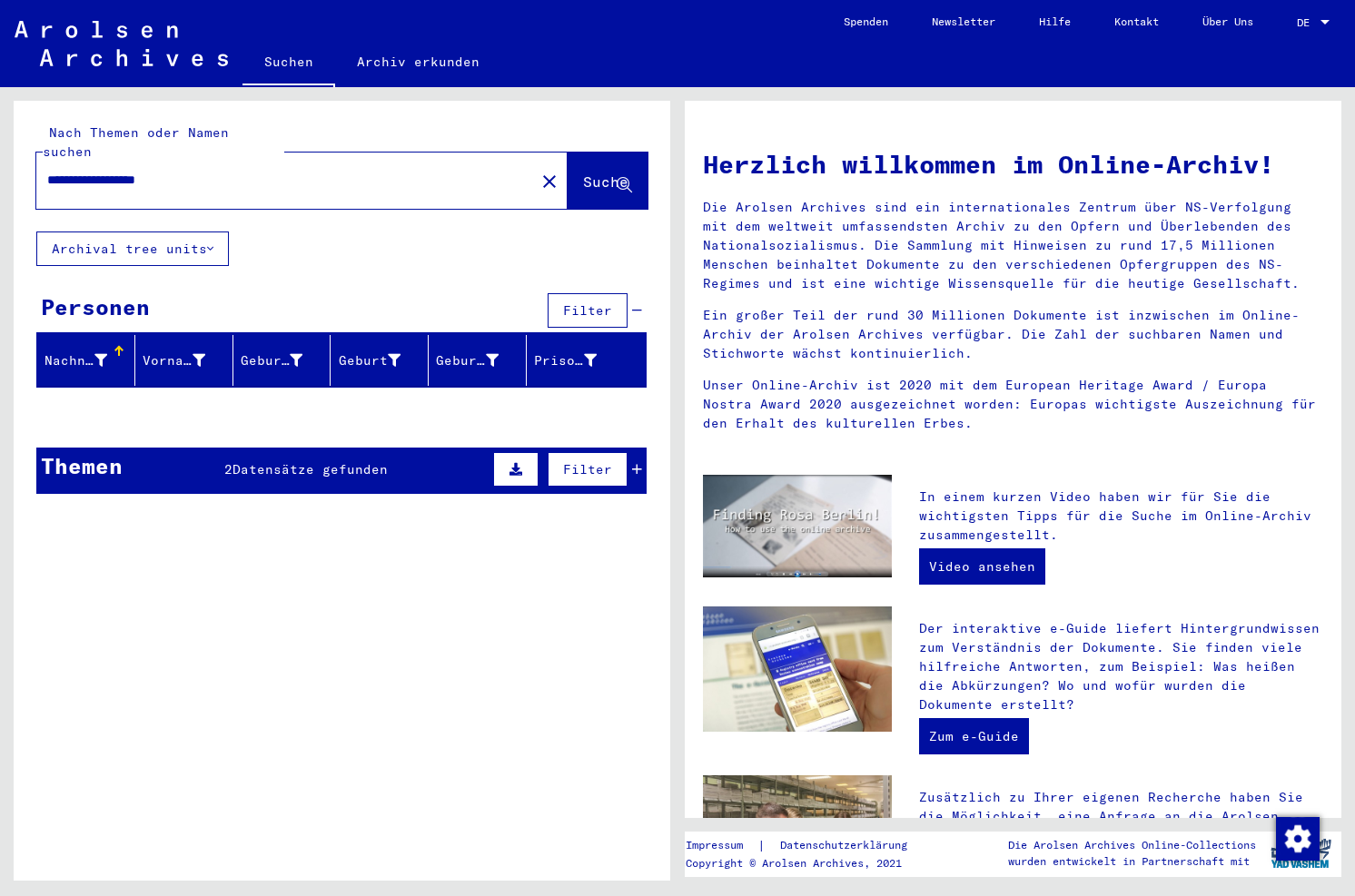
drag, startPoint x: 144, startPoint y: 160, endPoint x: 97, endPoint y: 160, distance: 47.0
click at [97, 171] on input "**********" at bounding box center [279, 181] width 465 height 19
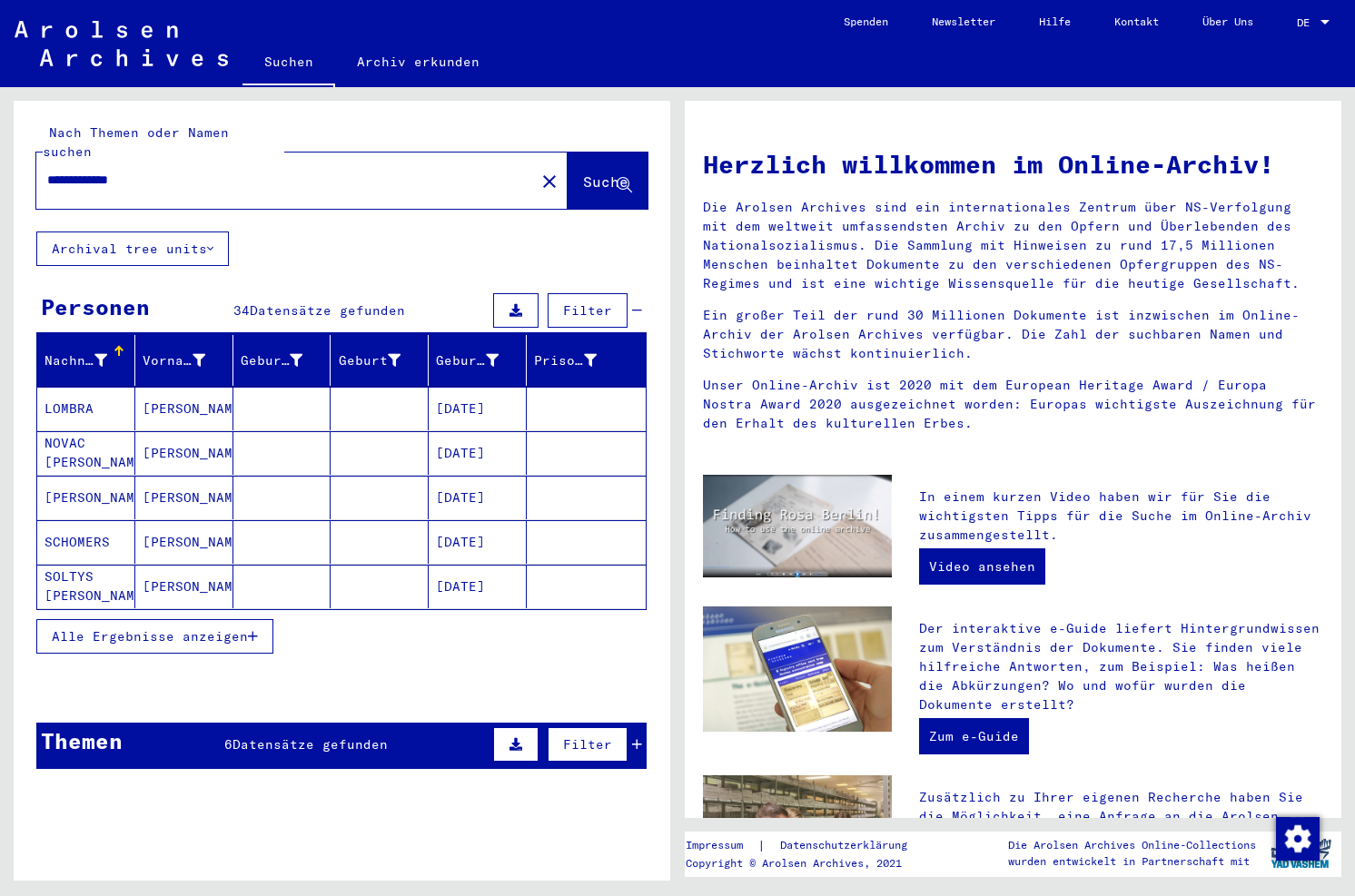
drag, startPoint x: 29, startPoint y: 161, endPoint x: -141, endPoint y: 147, distance: 170.6
click at [0, 147] on html "**********" at bounding box center [677, 448] width 1355 height 896
type input "**********"
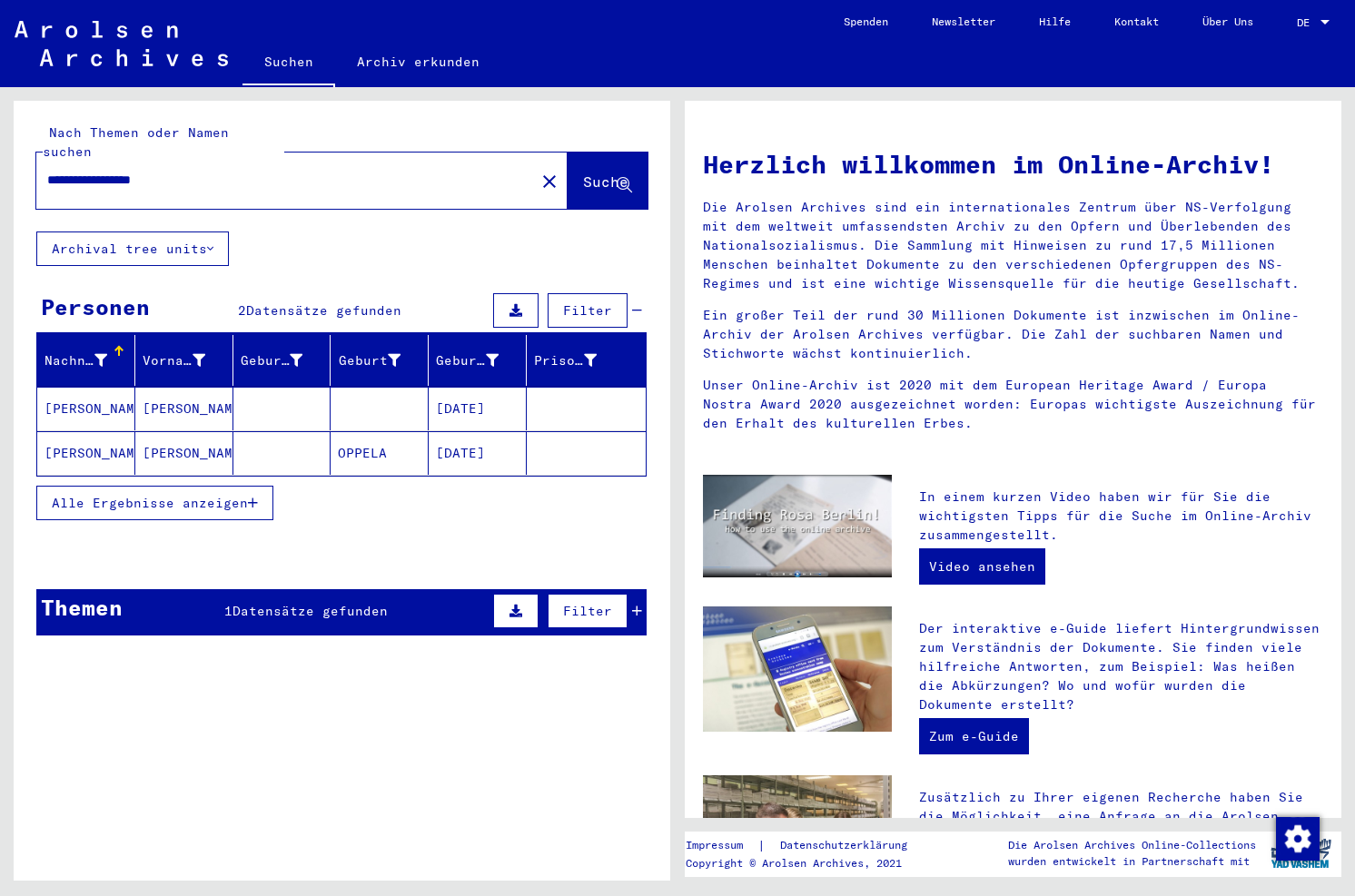
drag, startPoint x: 174, startPoint y: 386, endPoint x: 199, endPoint y: 377, distance: 26.6
click at [174, 386] on mat-cell "[PERSON_NAME]" at bounding box center [184, 408] width 98 height 43
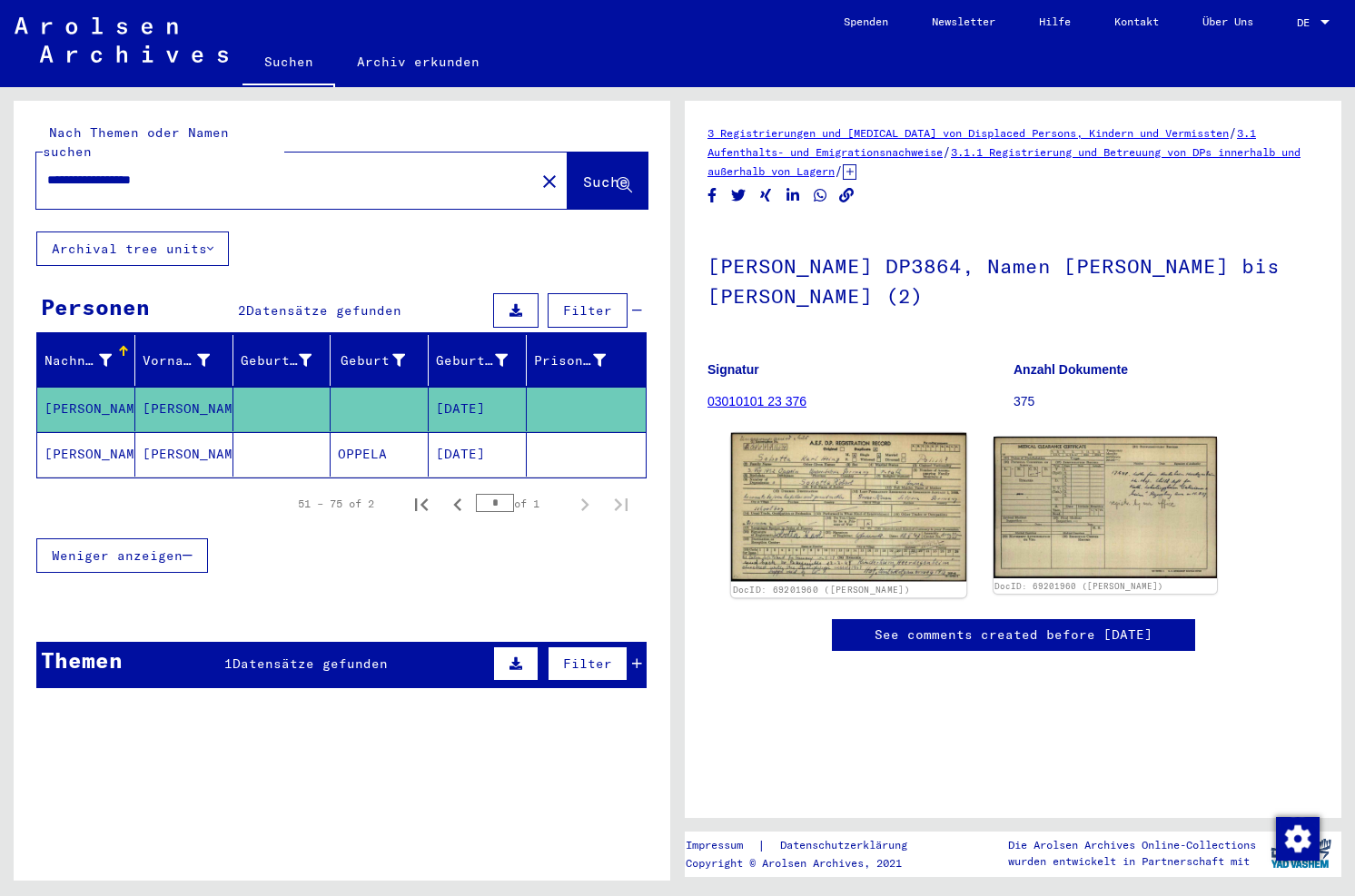
click at [755, 518] on img at bounding box center [849, 508] width 235 height 149
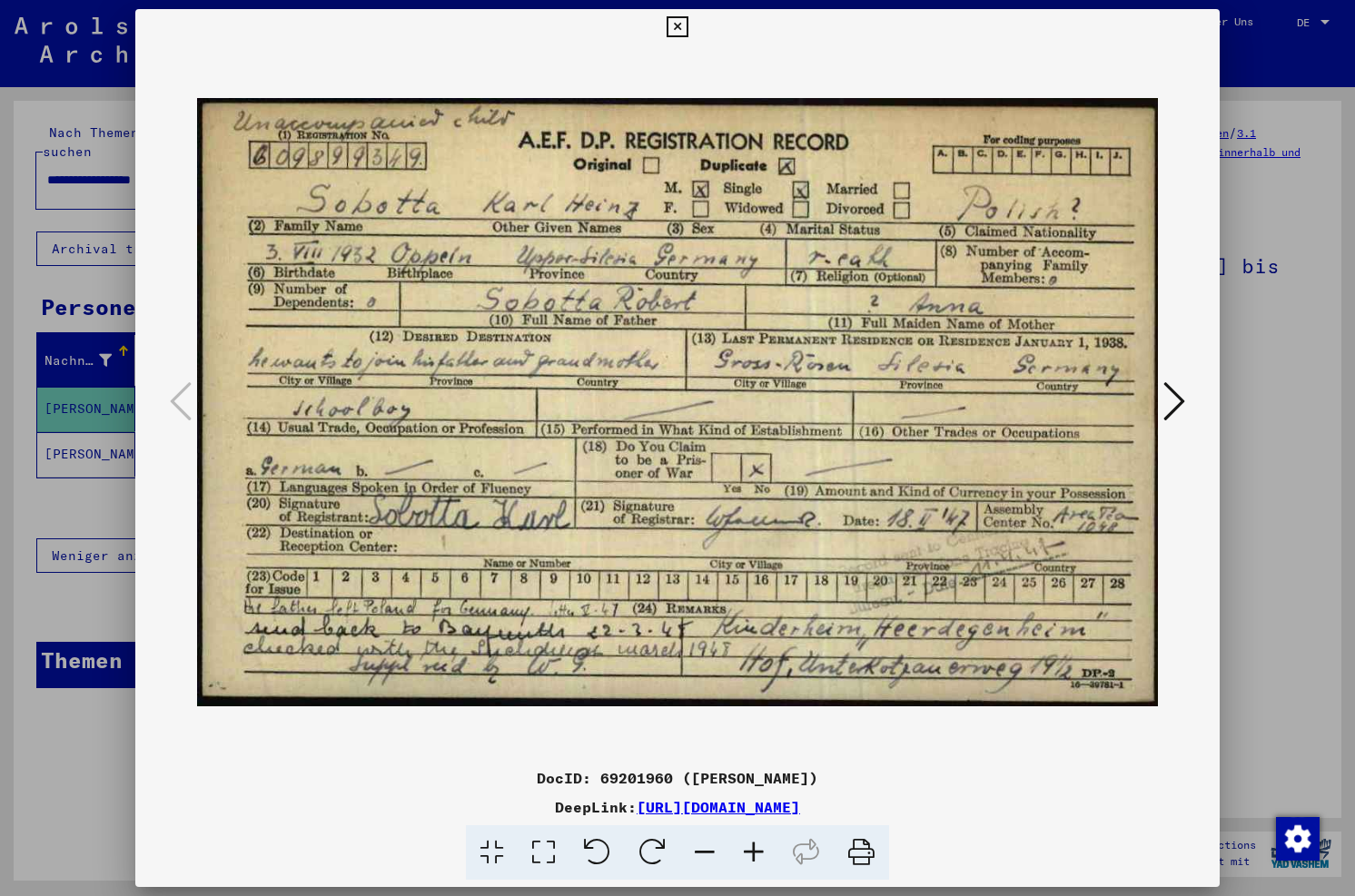
click at [681, 27] on icon at bounding box center [677, 26] width 21 height 22
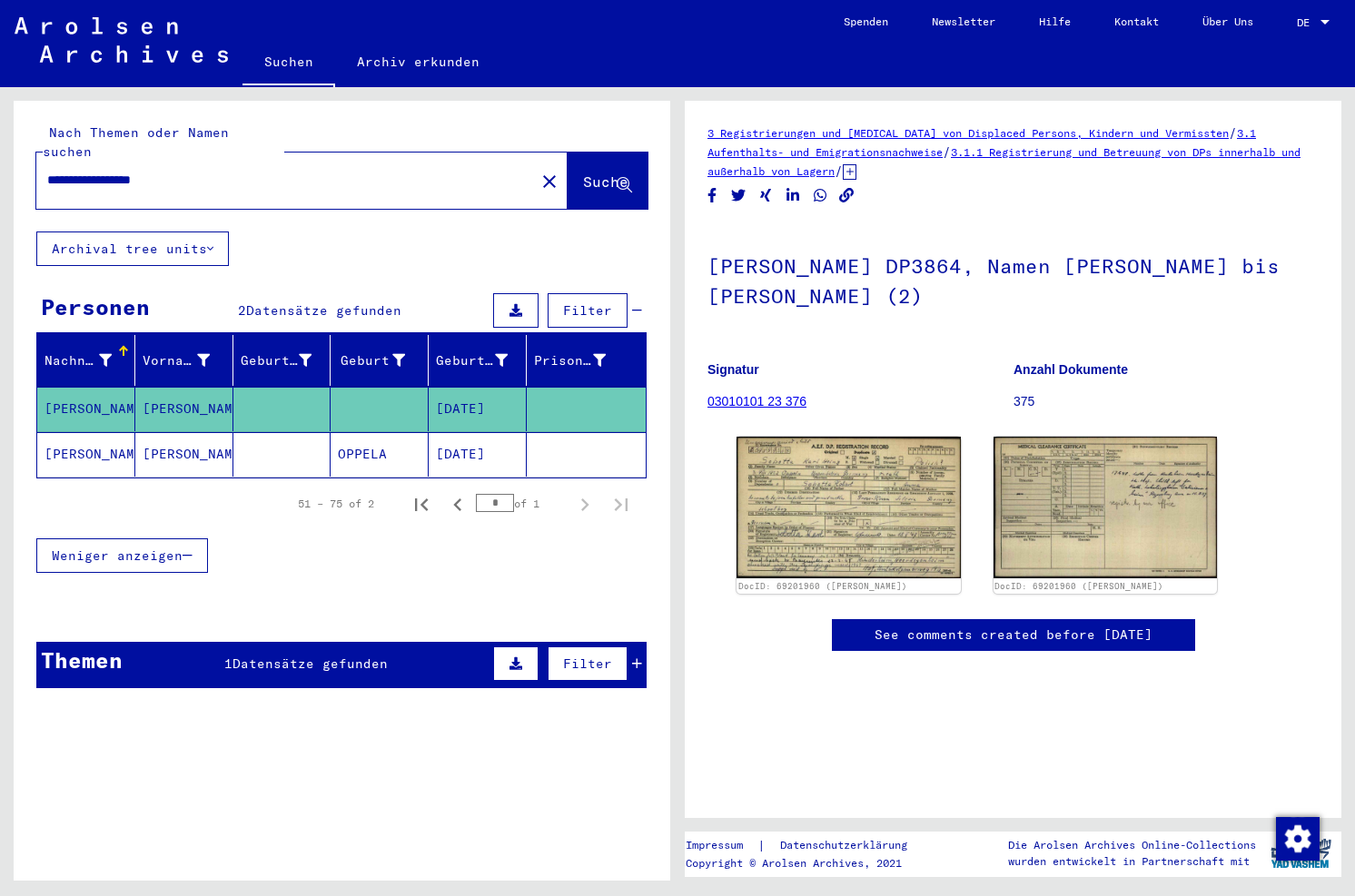
drag, startPoint x: 127, startPoint y: 426, endPoint x: 145, endPoint y: 420, distance: 19.0
click at [127, 432] on mat-cell "[PERSON_NAME]" at bounding box center [87, 454] width 98 height 44
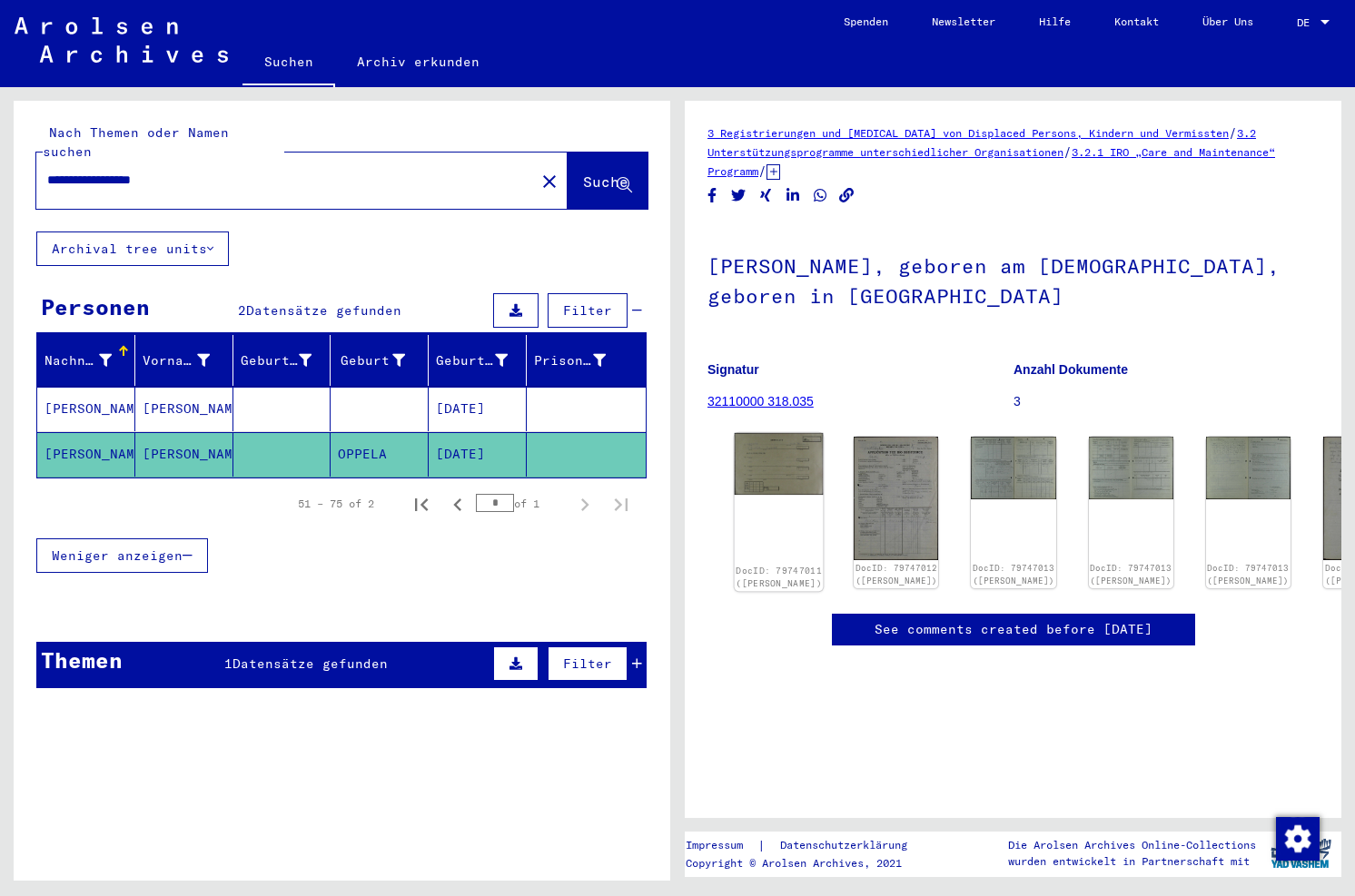
click at [755, 467] on img at bounding box center [779, 464] width 89 height 62
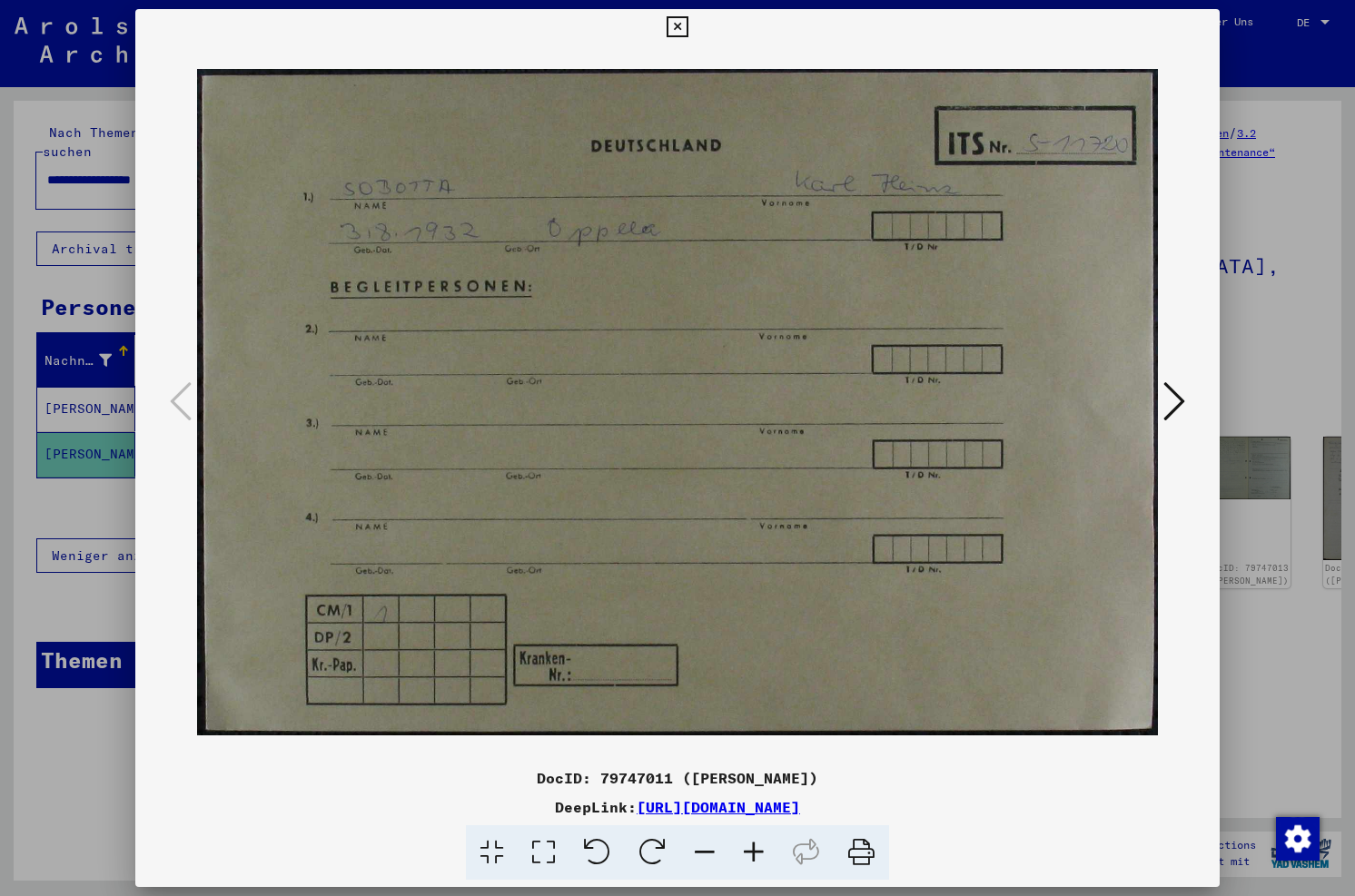
click at [755, 402] on icon at bounding box center [1174, 401] width 22 height 43
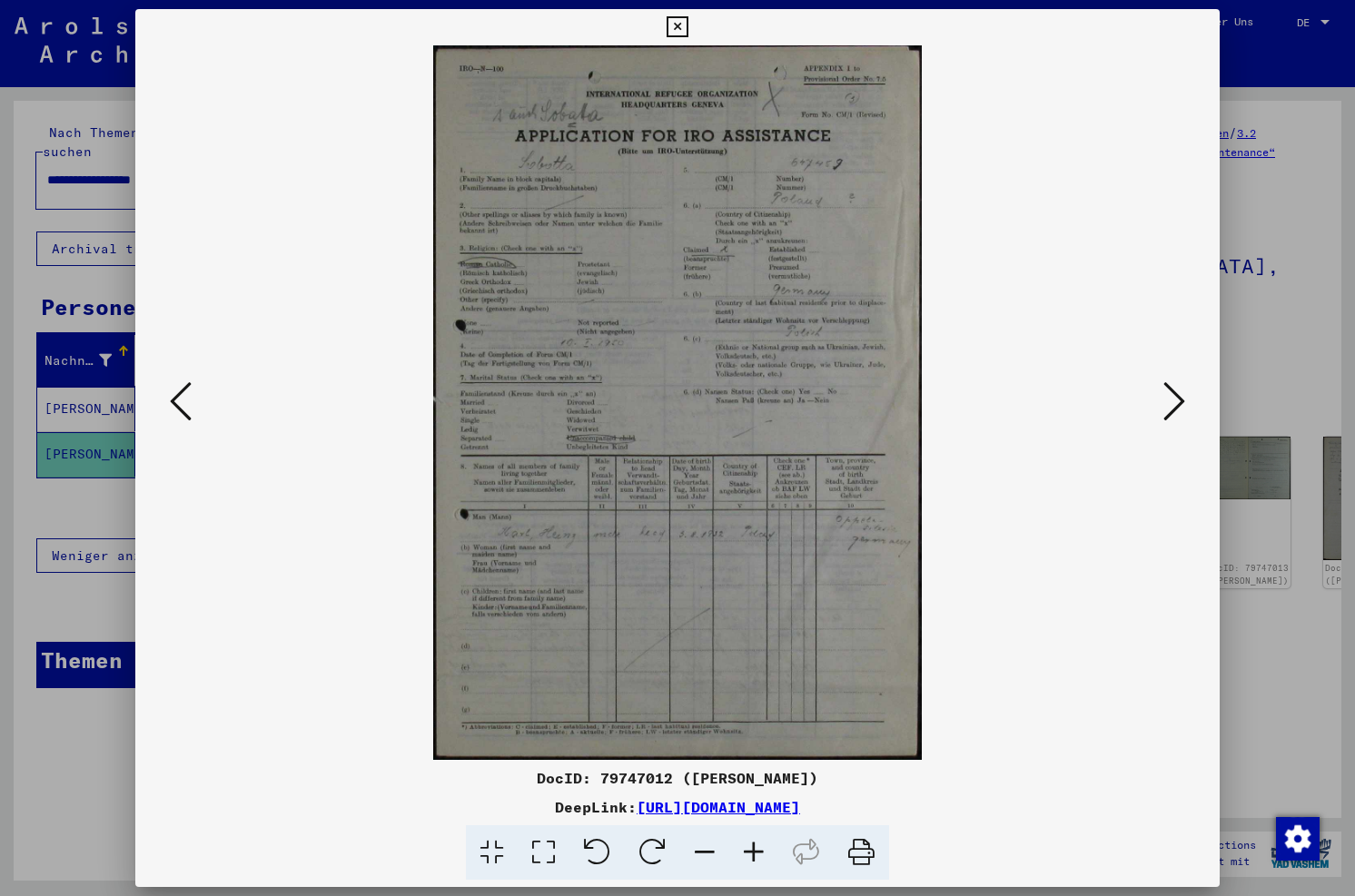
click at [755, 844] on icon at bounding box center [754, 853] width 49 height 55
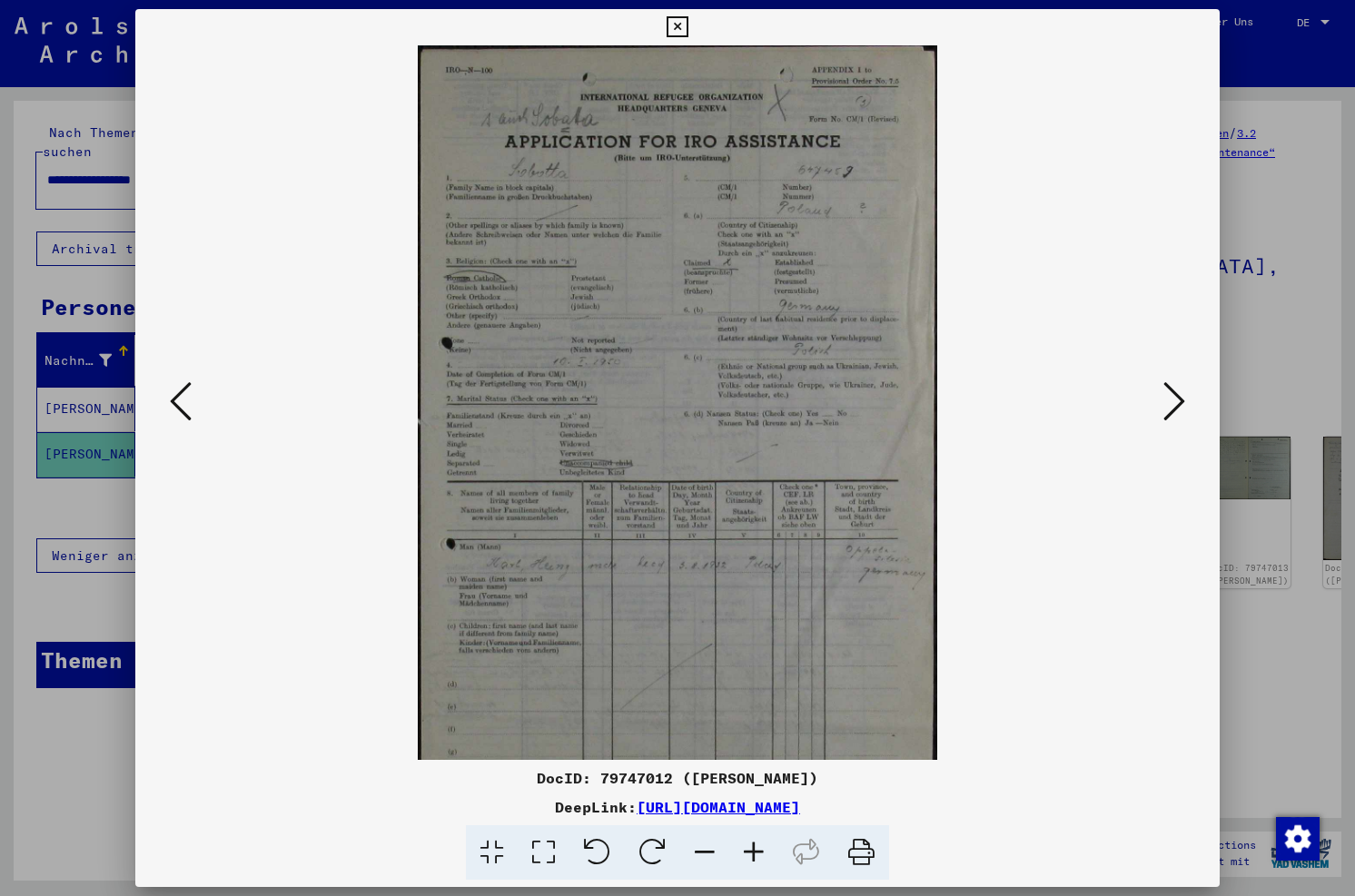
click at [755, 845] on icon at bounding box center [754, 853] width 49 height 55
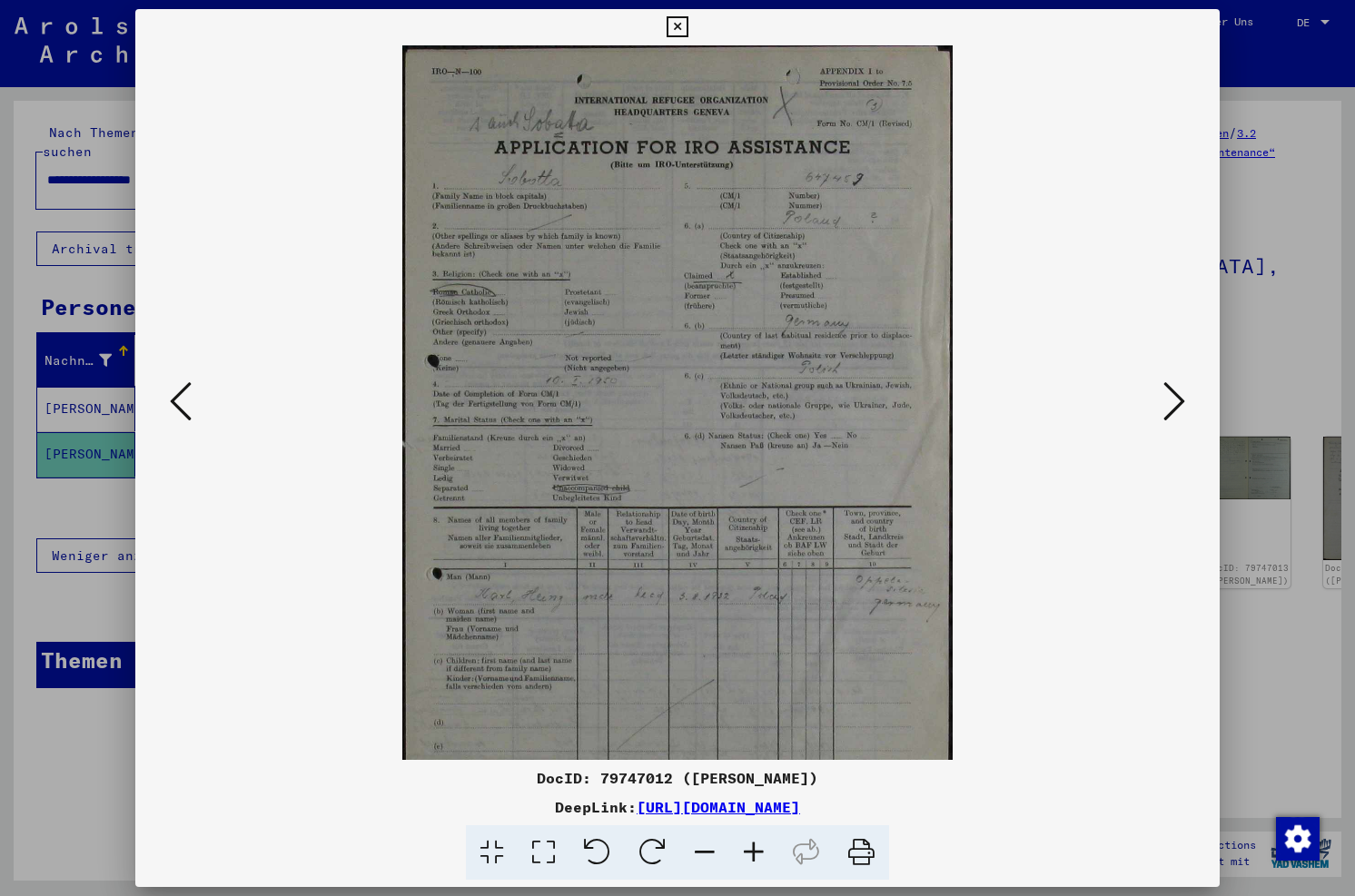
click at [755, 845] on icon at bounding box center [754, 853] width 49 height 55
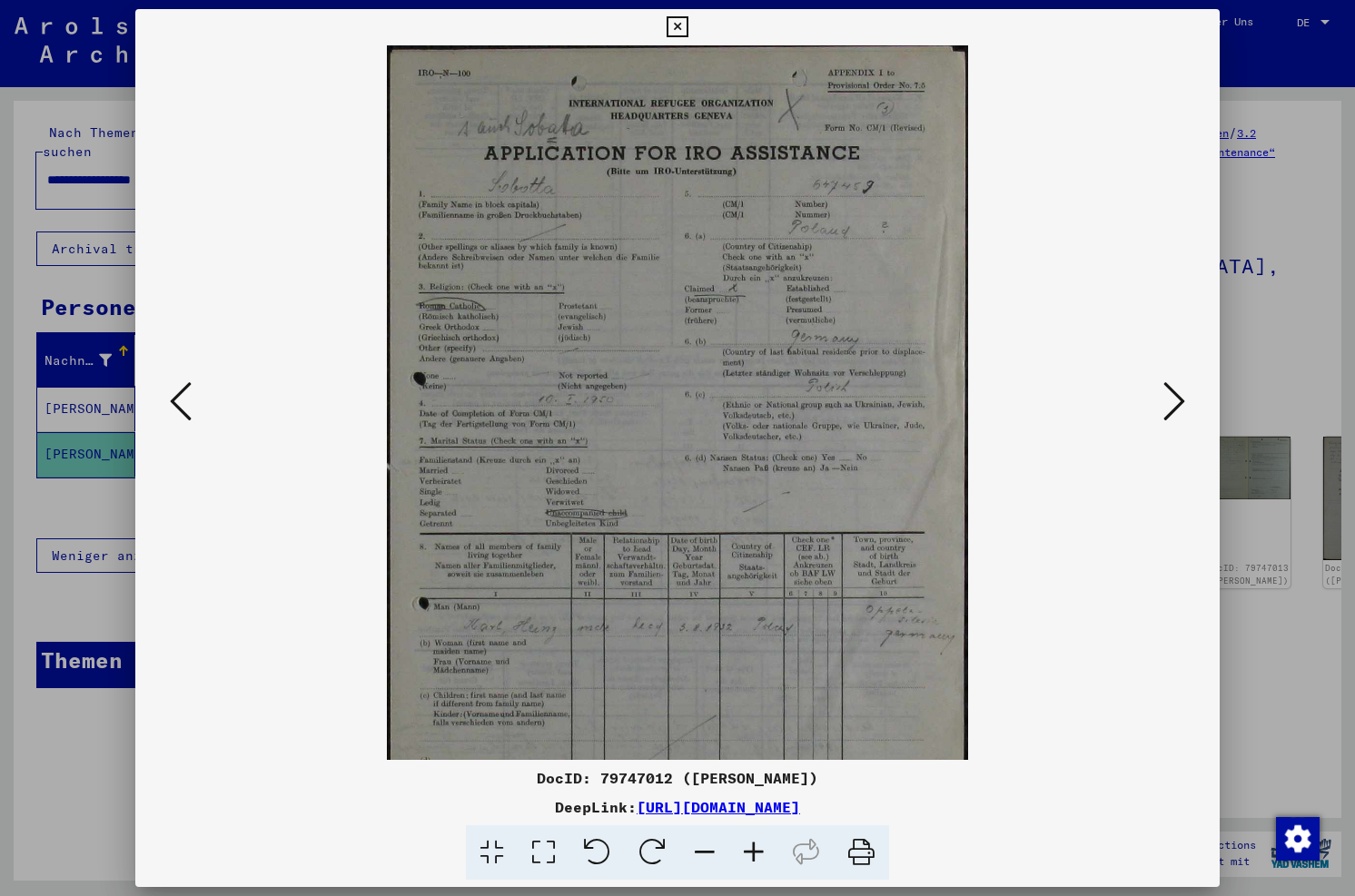
click at [755, 845] on icon at bounding box center [754, 853] width 49 height 55
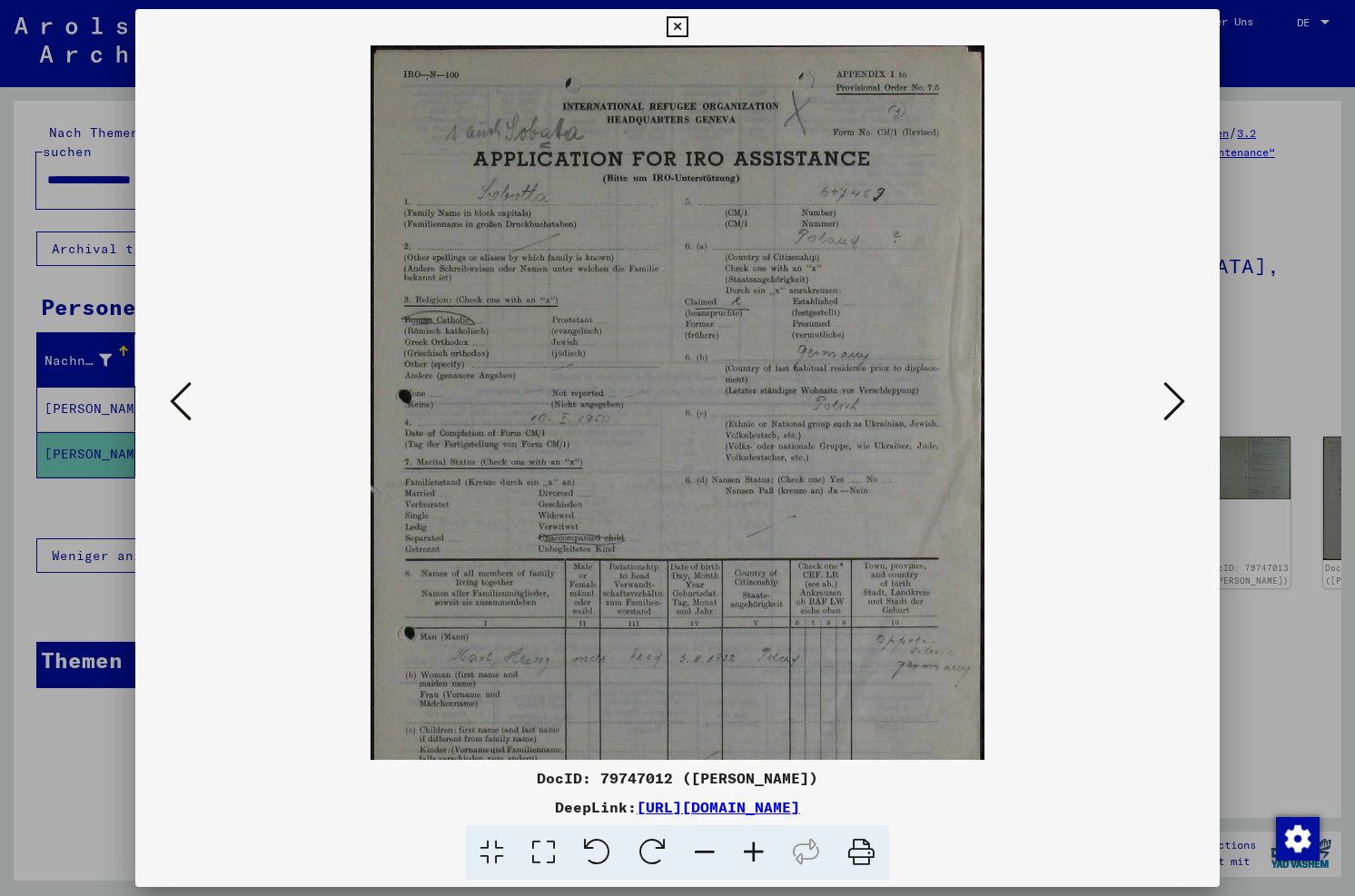
click at [755, 845] on icon at bounding box center [754, 853] width 49 height 55
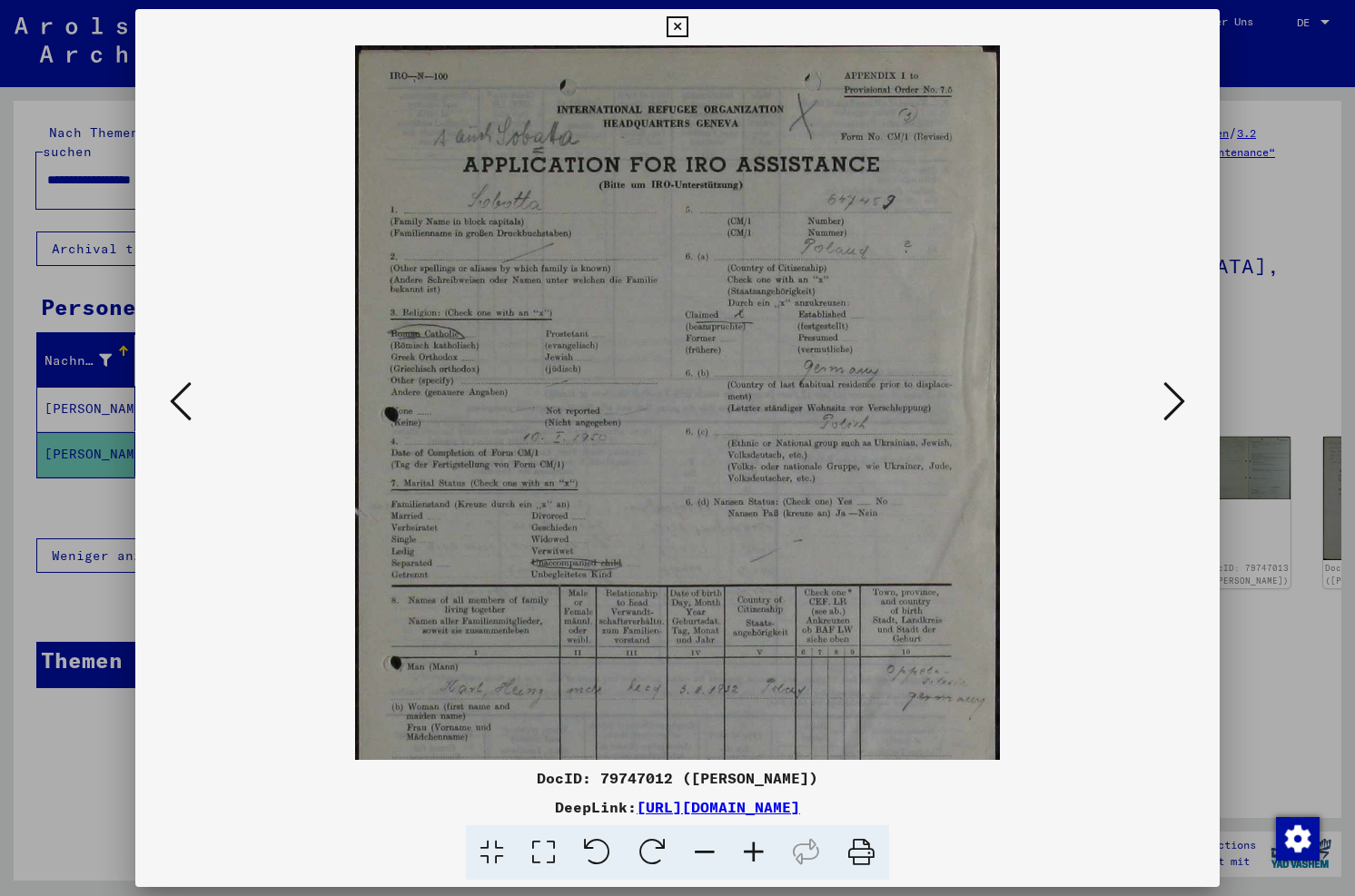
click at [755, 846] on icon at bounding box center [754, 853] width 49 height 55
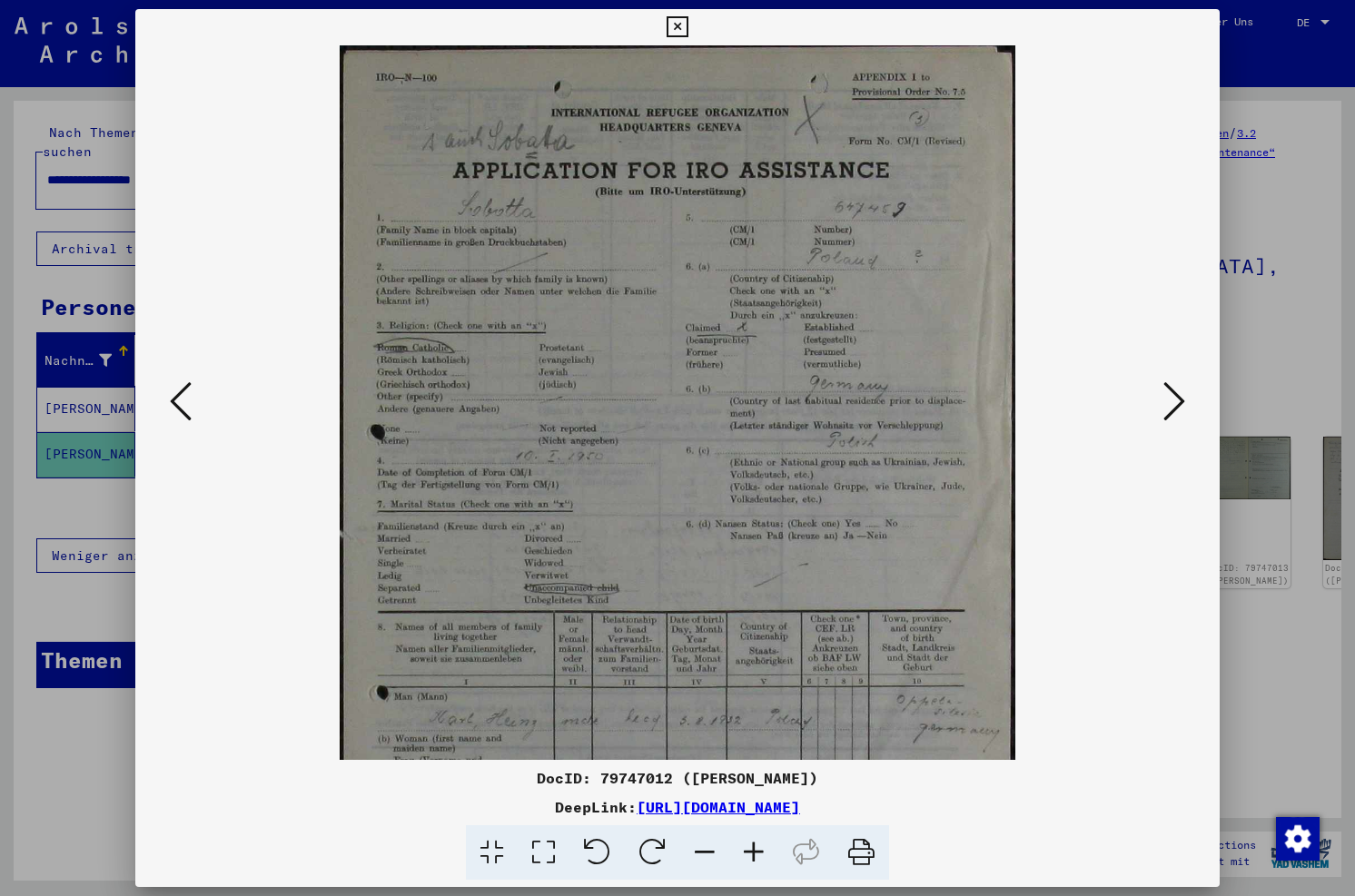
click at [755, 846] on icon at bounding box center [754, 853] width 49 height 55
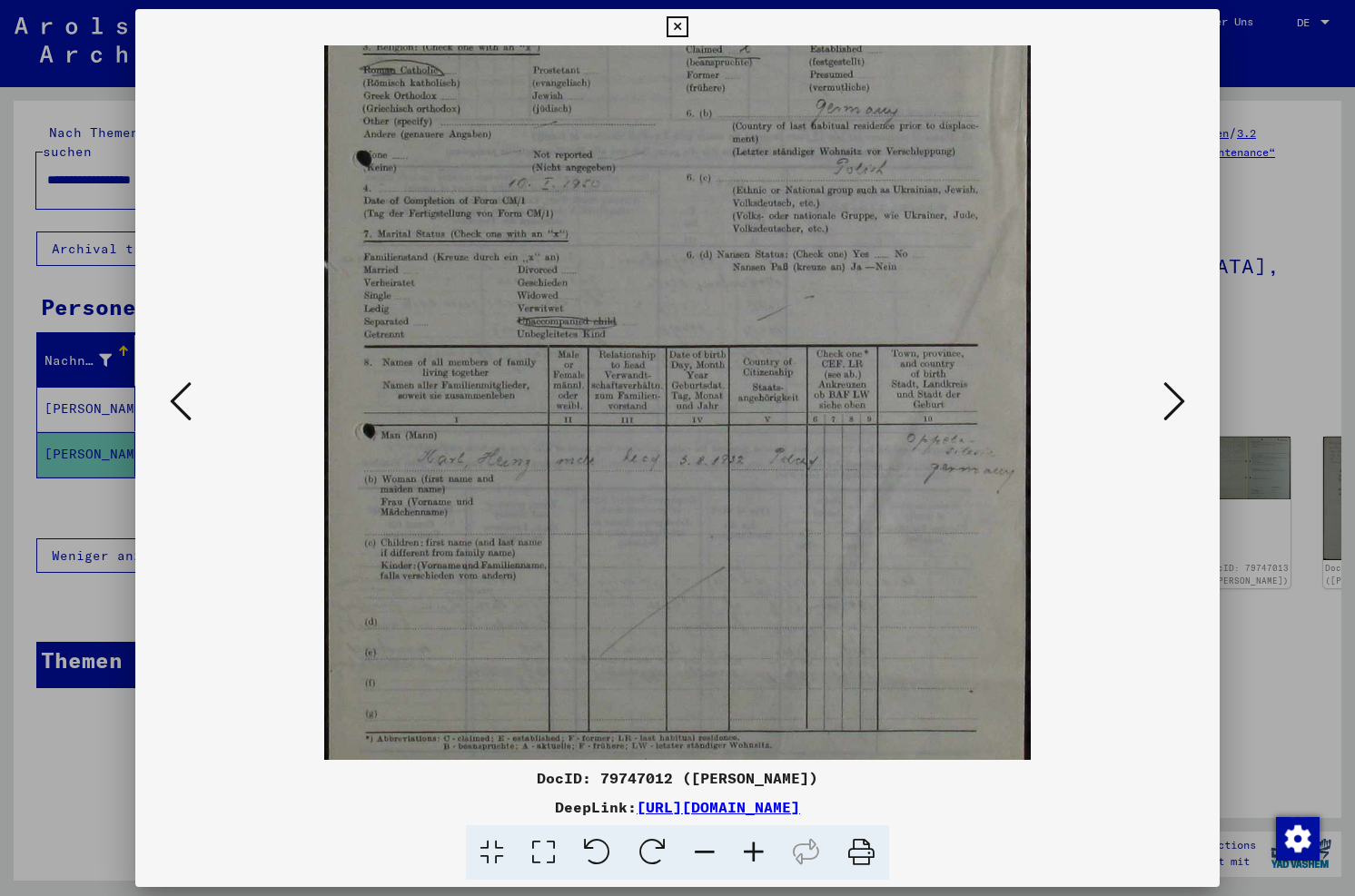
scroll to position [317, 0]
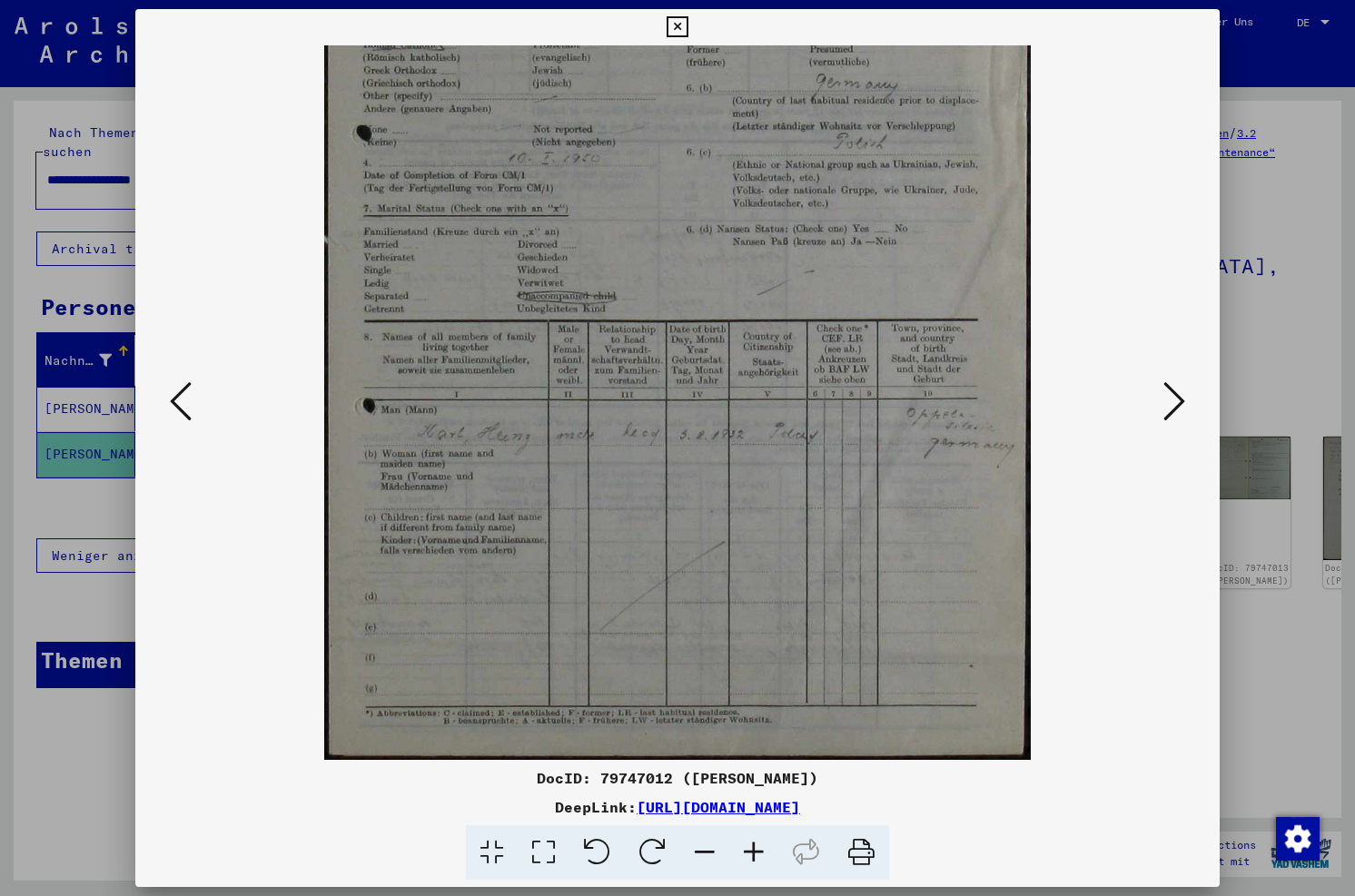
drag, startPoint x: 676, startPoint y: 623, endPoint x: 693, endPoint y: 224, distance: 399.4
click at [693, 224] on img at bounding box center [677, 244] width 706 height 1032
click at [755, 403] on icon at bounding box center [1174, 401] width 22 height 43
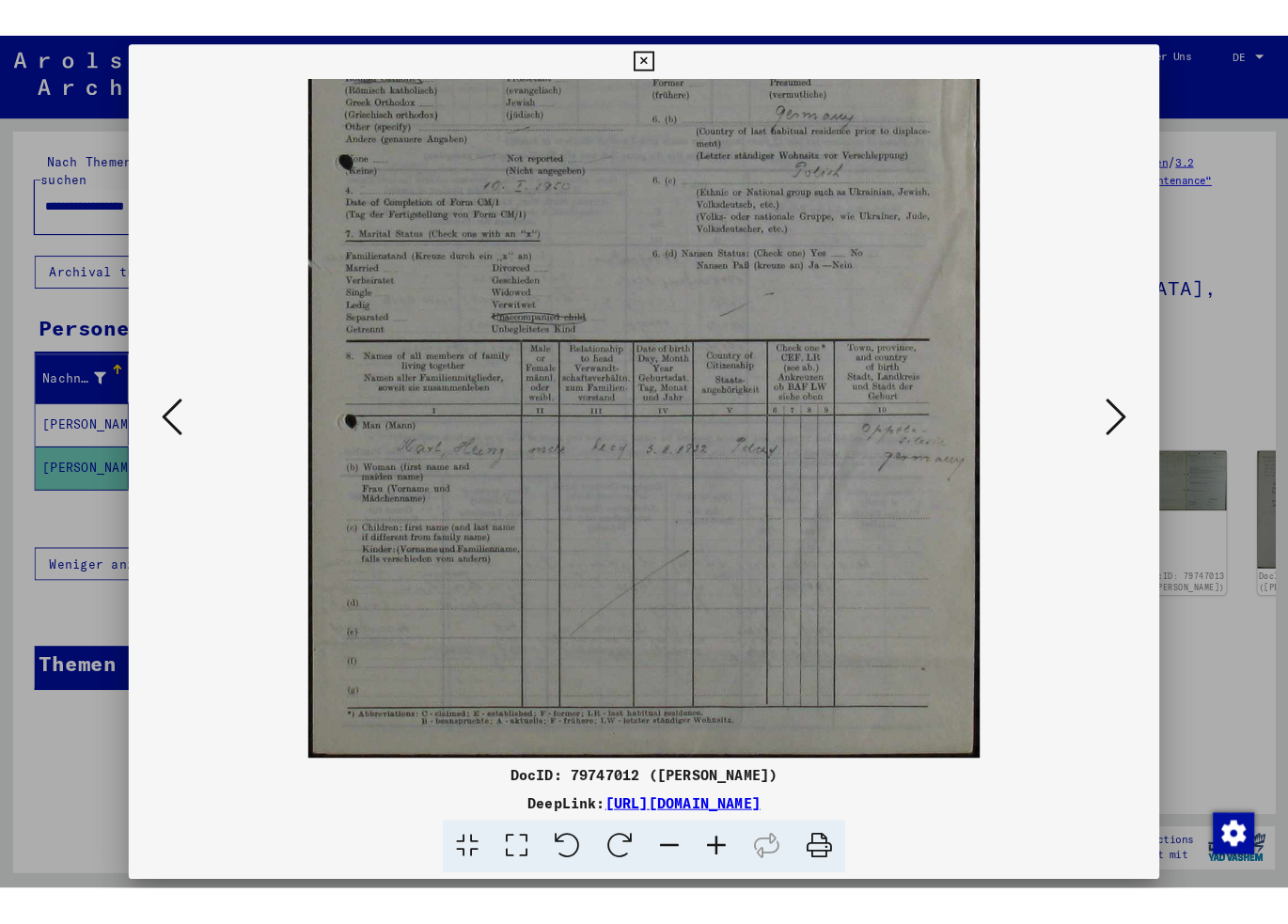
scroll to position [0, 0]
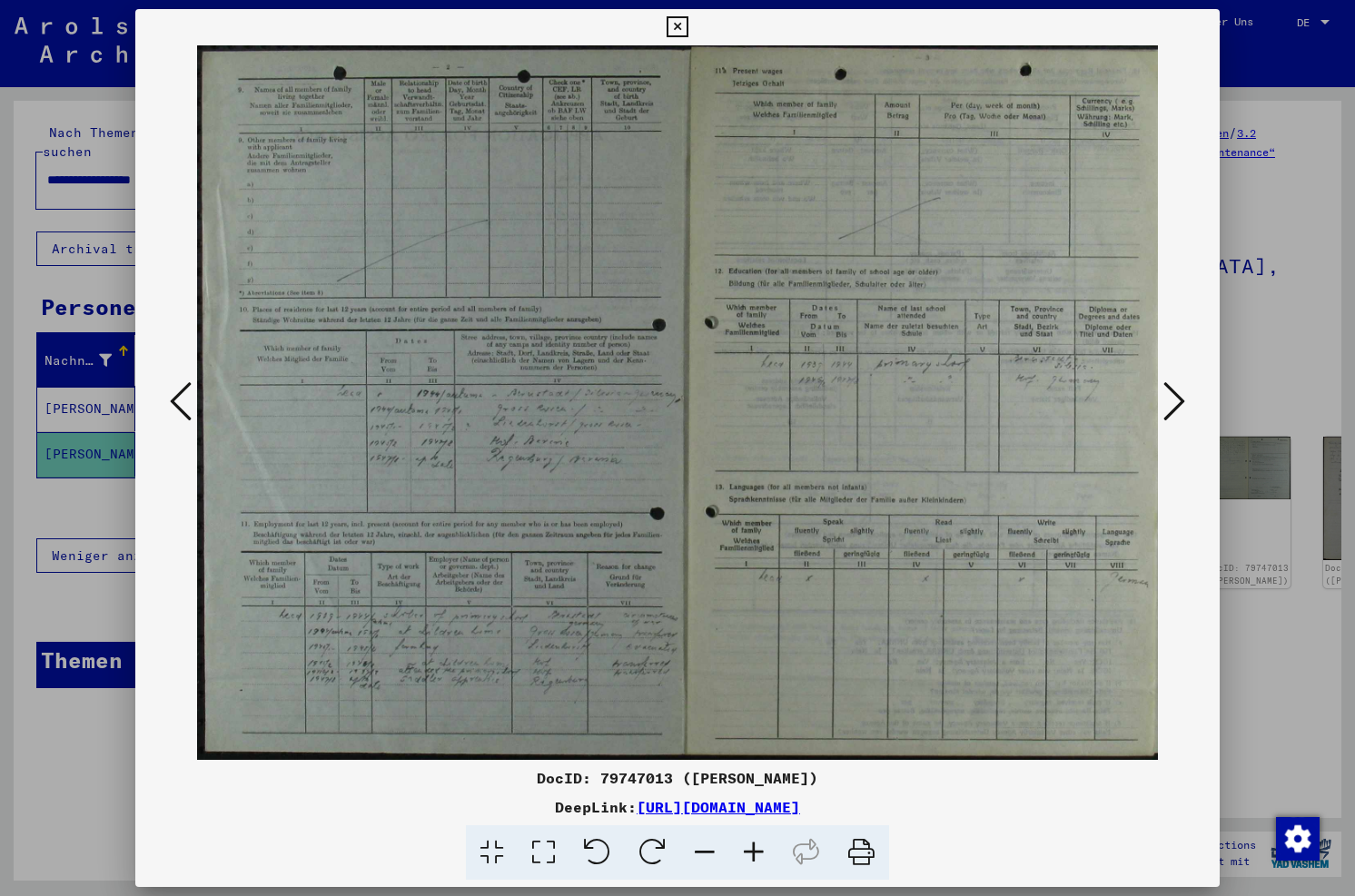
click at [755, 403] on icon at bounding box center [1174, 401] width 22 height 43
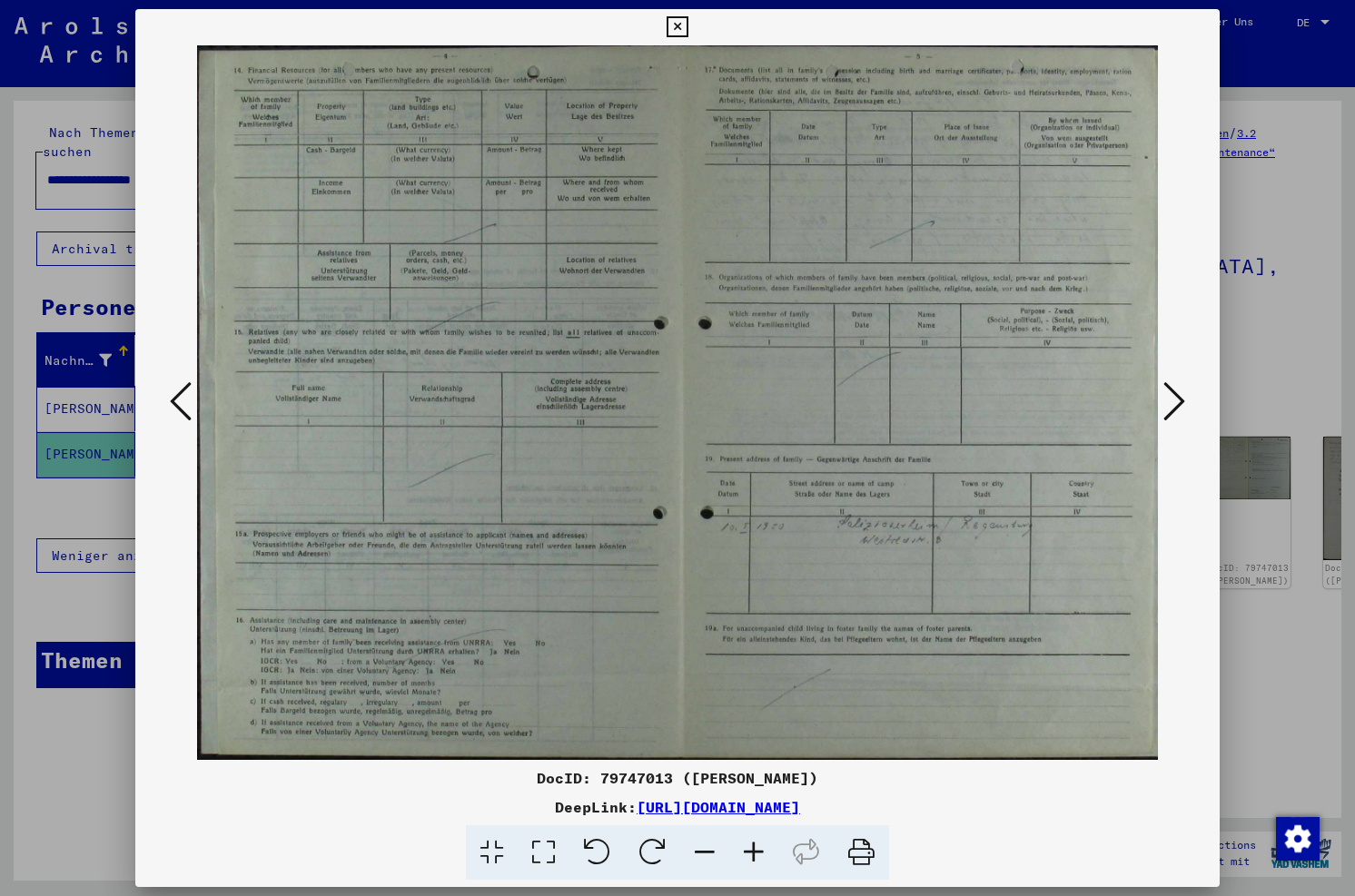
click at [755, 403] on icon at bounding box center [1174, 401] width 22 height 43
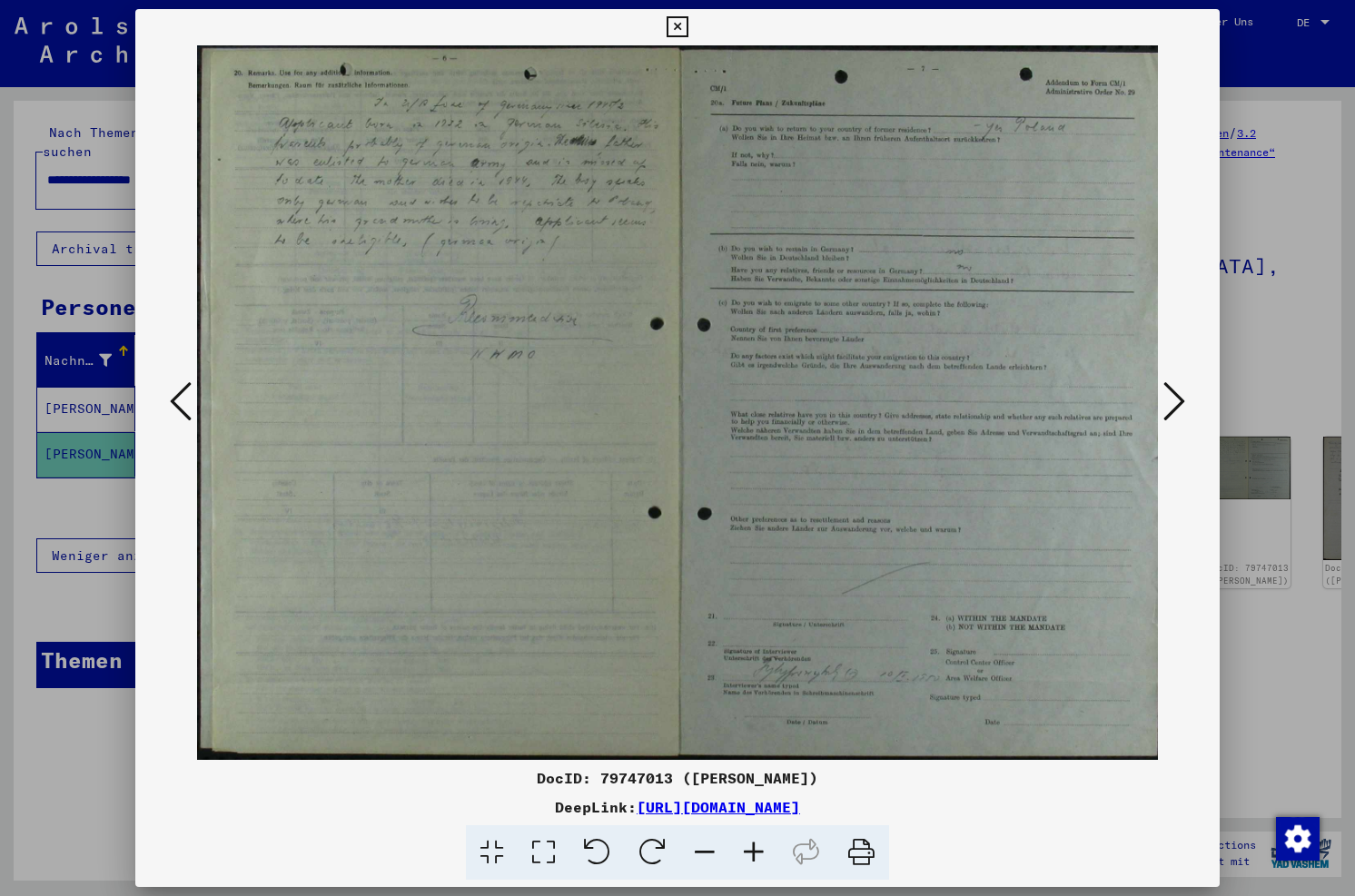
click at [755, 403] on icon at bounding box center [1174, 401] width 22 height 43
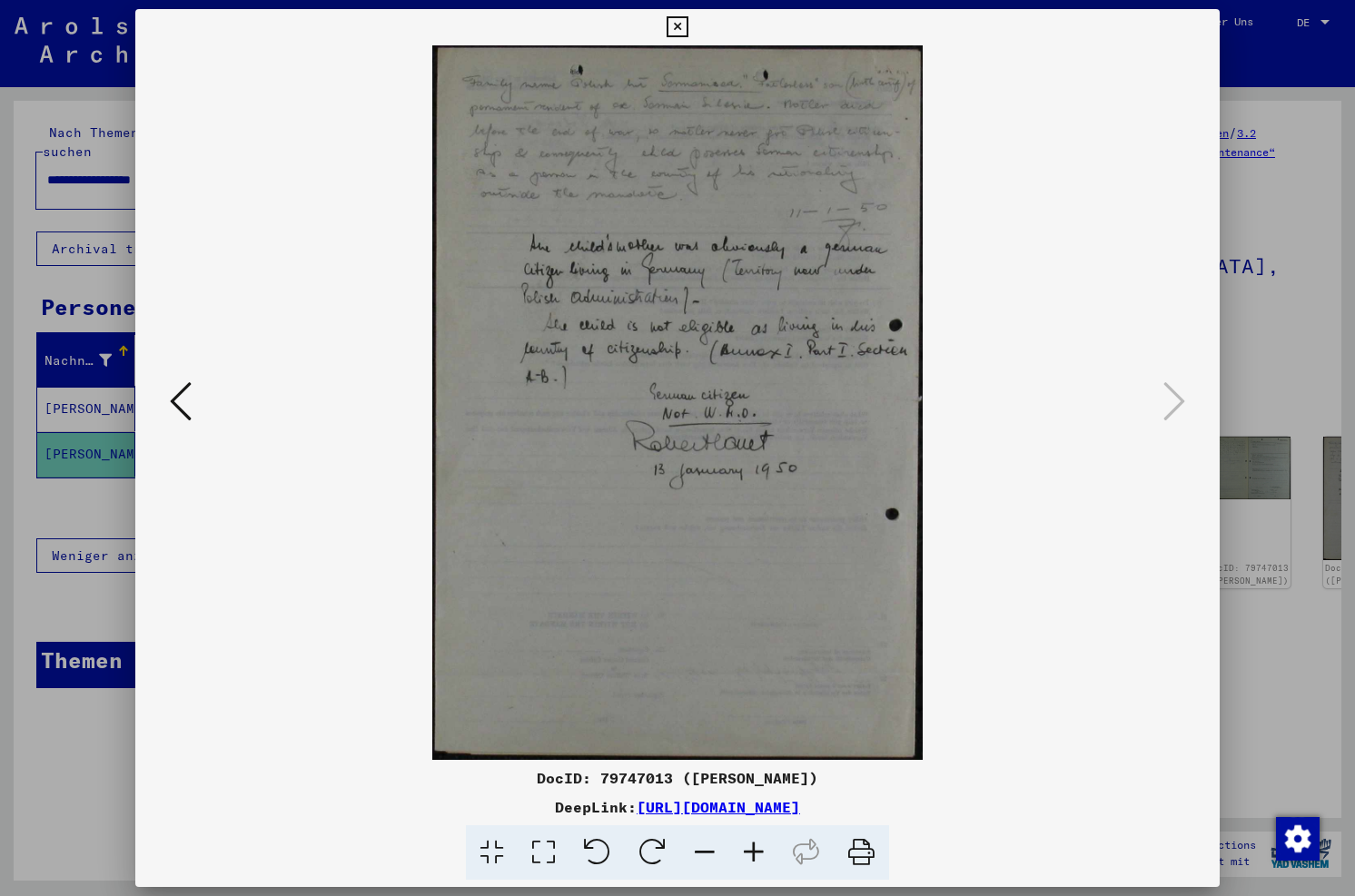
drag, startPoint x: 673, startPoint y: 27, endPoint x: 1065, endPoint y: 39, distance: 392.2
click at [674, 27] on icon at bounding box center [677, 26] width 21 height 22
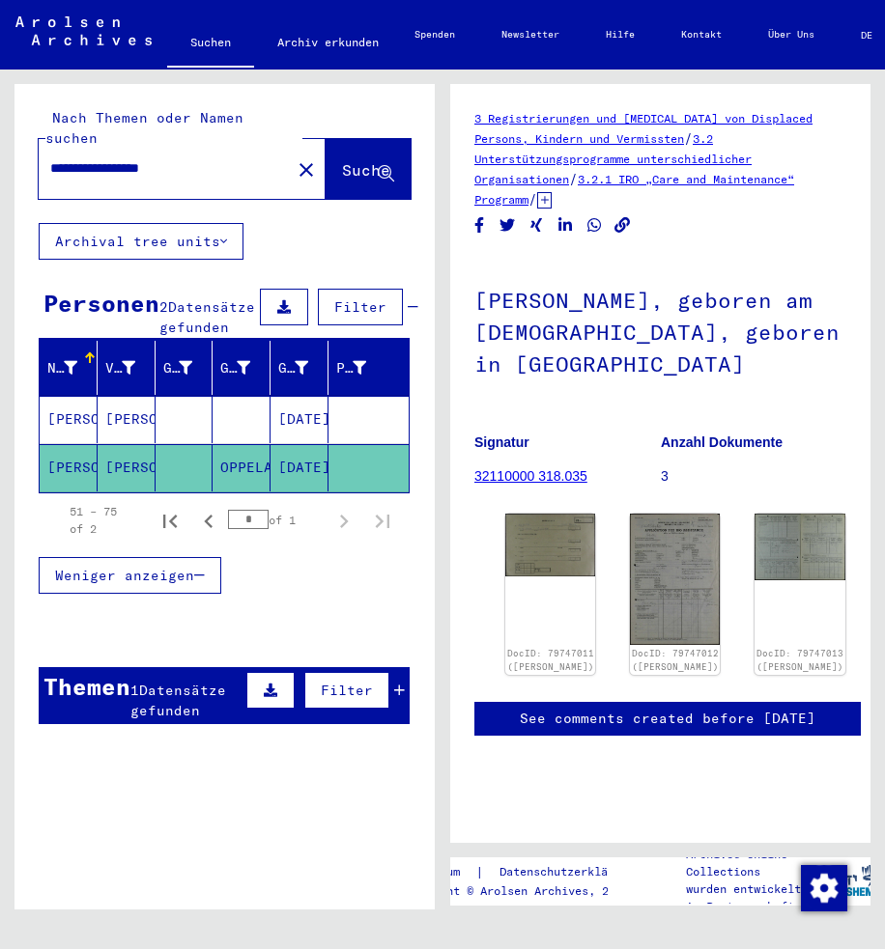
click at [225, 876] on span "Alle Ergebnisse anzeigen" at bounding box center [159, 876] width 209 height 17
